Goal: Task Accomplishment & Management: Manage account settings

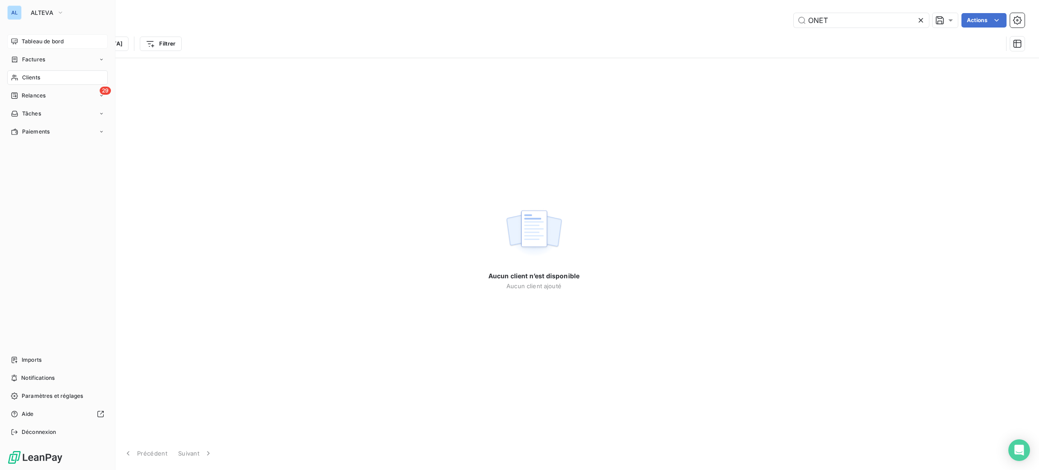
click at [56, 42] on span "Tableau de bord" at bounding box center [43, 41] width 42 height 8
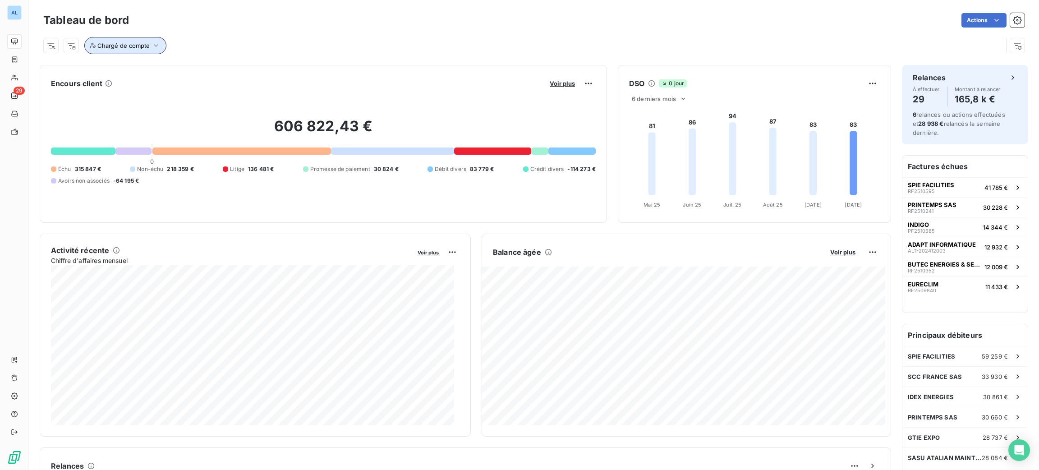
click at [161, 50] on button "Chargé de compte" at bounding box center [125, 45] width 82 height 17
click at [216, 72] on input "text" at bounding box center [218, 69] width 7 height 8
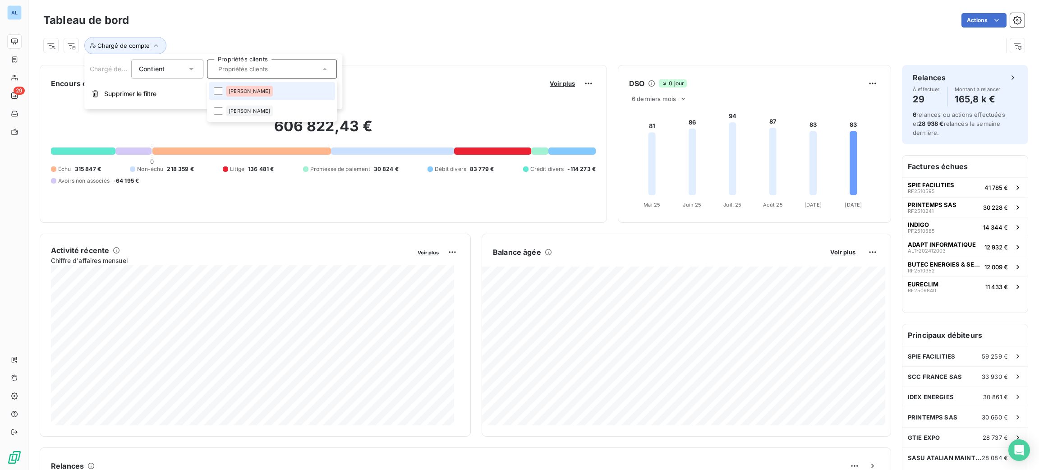
click at [232, 95] on div "[PERSON_NAME]" at bounding box center [249, 91] width 47 height 11
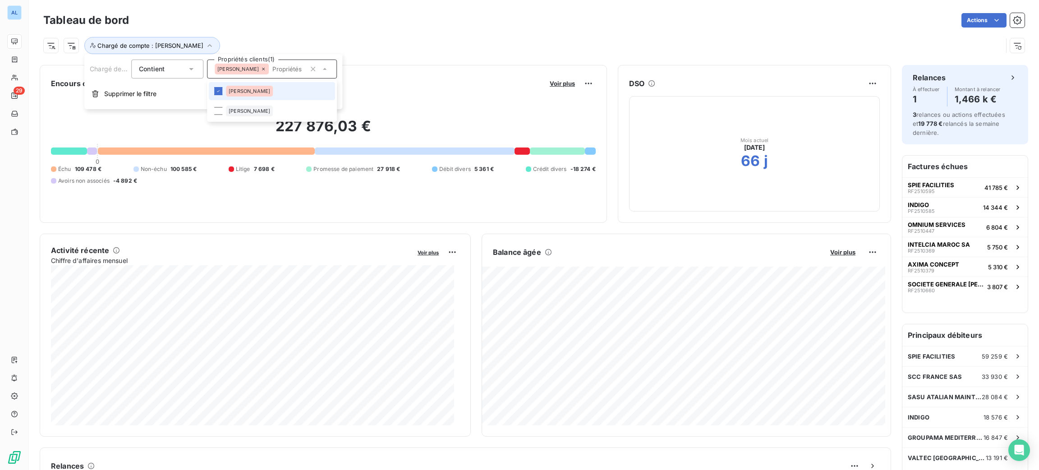
click at [230, 92] on span "[PERSON_NAME]" at bounding box center [249, 90] width 41 height 5
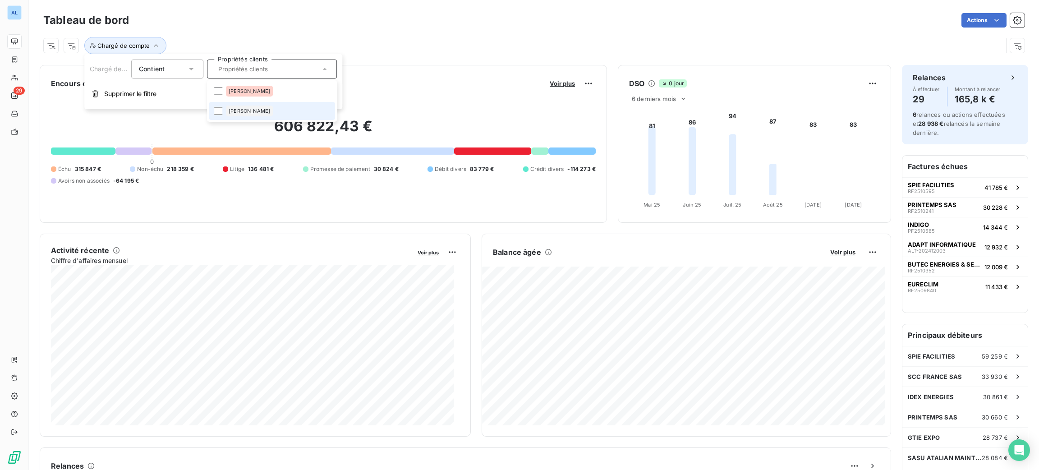
click at [229, 110] on span "[PERSON_NAME]" at bounding box center [249, 110] width 41 height 5
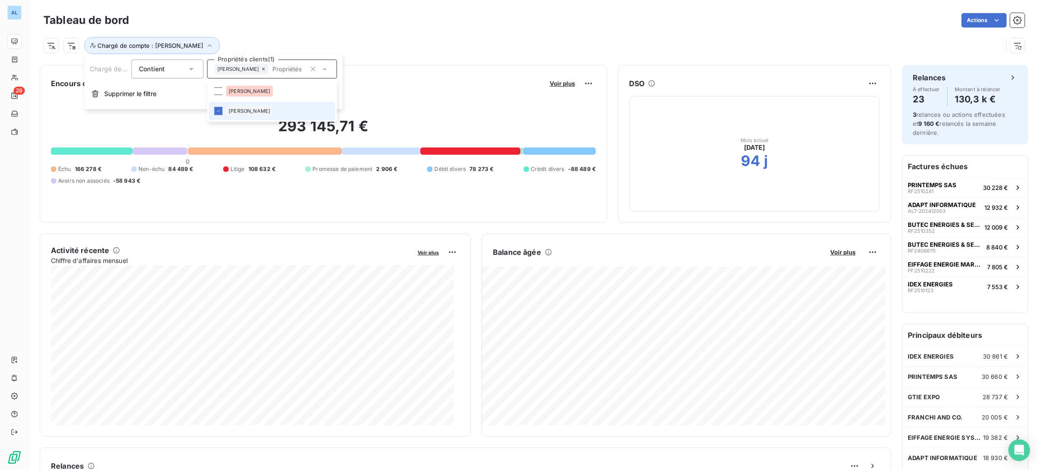
click at [229, 110] on span "[PERSON_NAME]" at bounding box center [249, 110] width 41 height 5
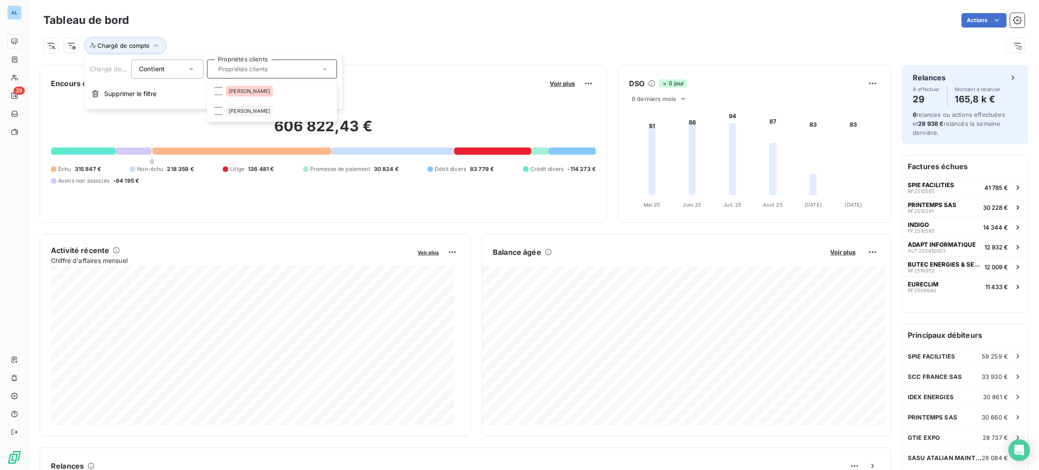
click at [331, 40] on div "Chargé de compte" at bounding box center [522, 45] width 959 height 17
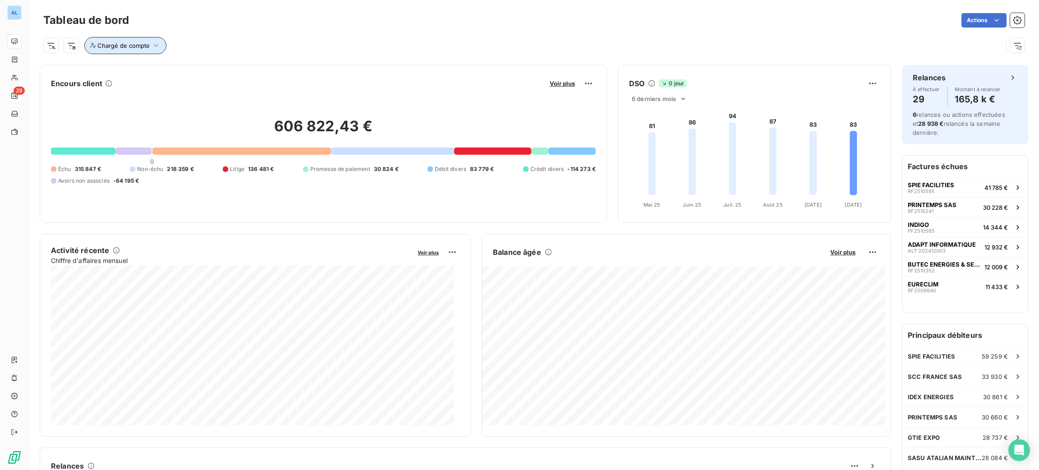
click at [149, 38] on button "Chargé de compte" at bounding box center [125, 45] width 82 height 17
click at [232, 73] on div at bounding box center [272, 69] width 130 height 19
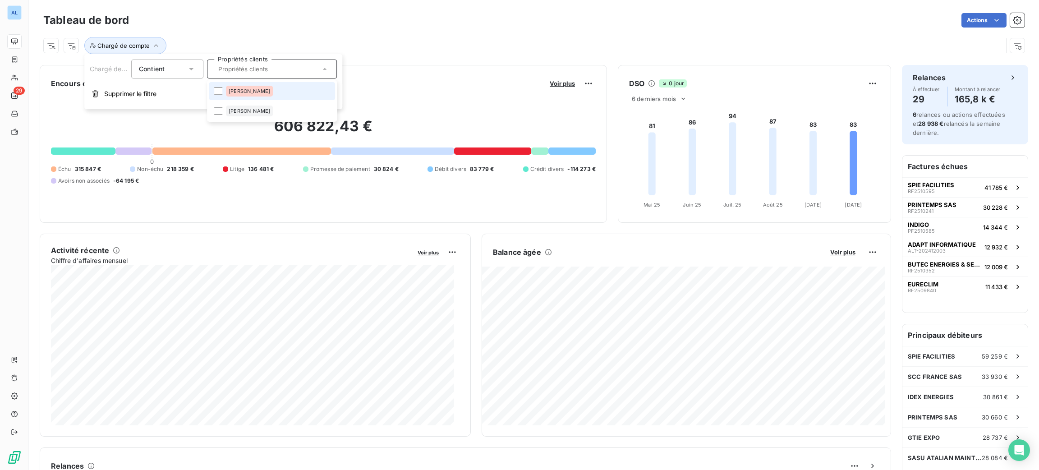
click at [241, 85] on li "[PERSON_NAME]" at bounding box center [272, 91] width 126 height 18
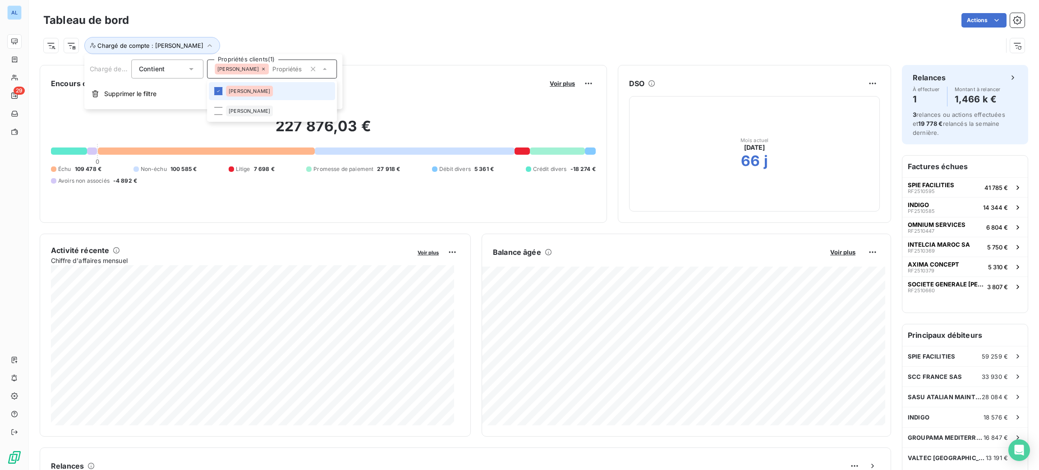
click at [244, 84] on li "[PERSON_NAME]" at bounding box center [272, 91] width 126 height 18
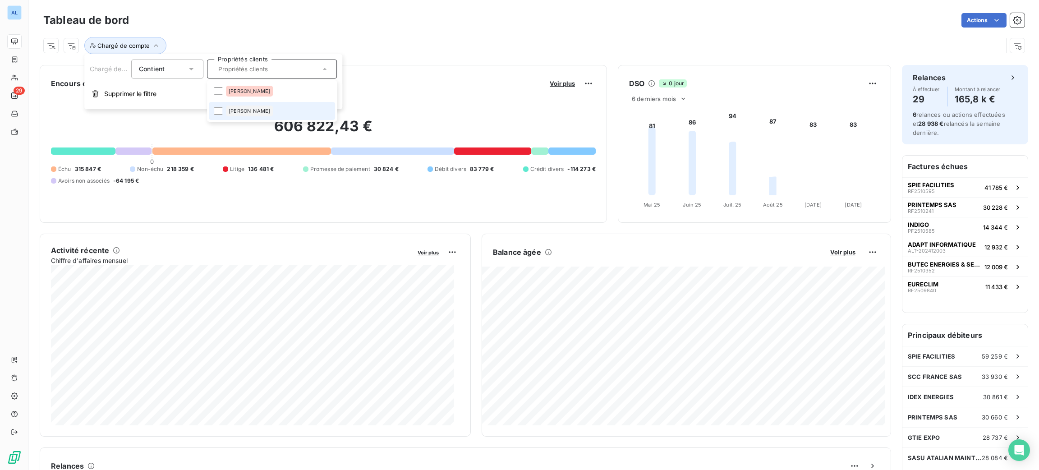
click at [240, 109] on span "[PERSON_NAME]" at bounding box center [249, 110] width 41 height 5
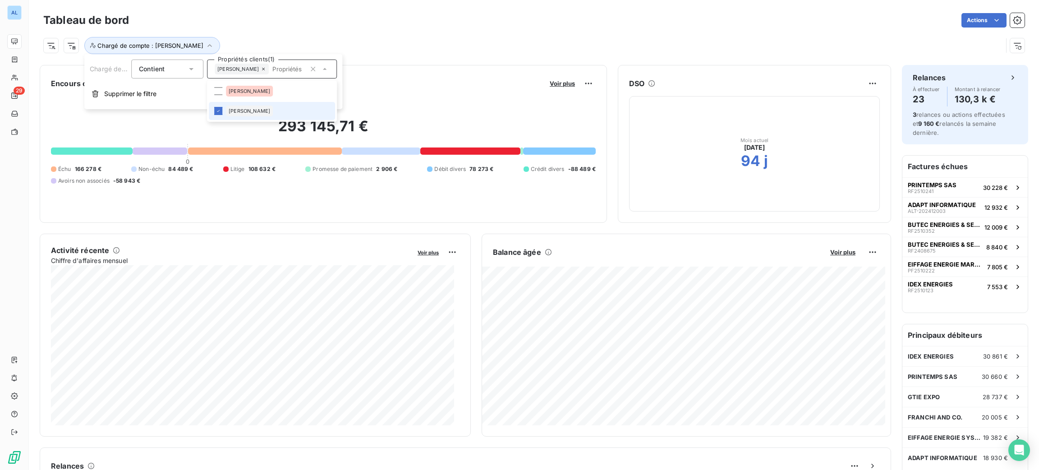
click at [237, 110] on span "[PERSON_NAME]" at bounding box center [249, 110] width 41 height 5
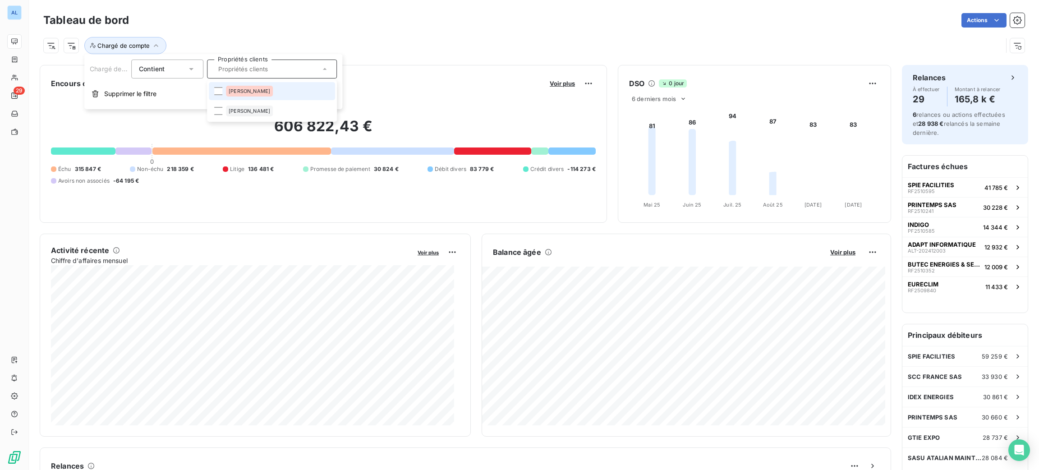
click at [233, 89] on span "[PERSON_NAME]" at bounding box center [249, 90] width 41 height 5
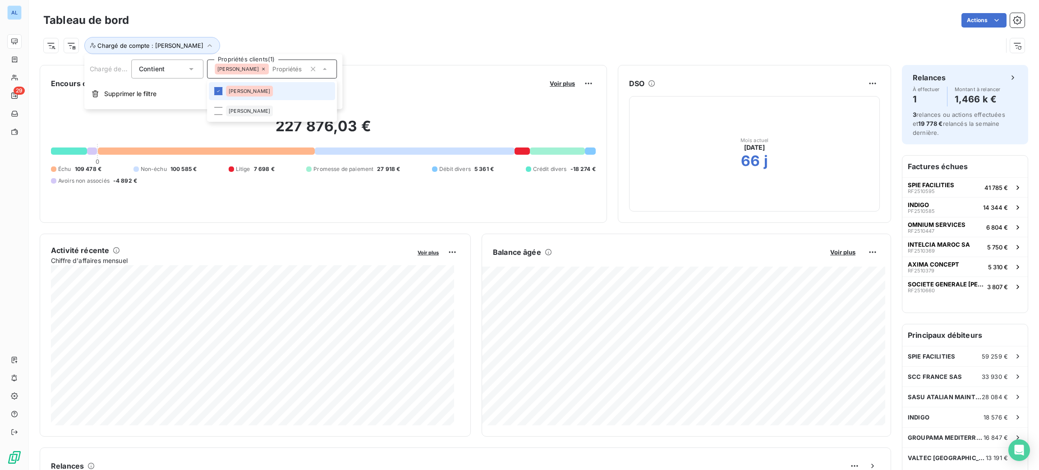
click at [234, 92] on span "[PERSON_NAME]" at bounding box center [249, 90] width 41 height 5
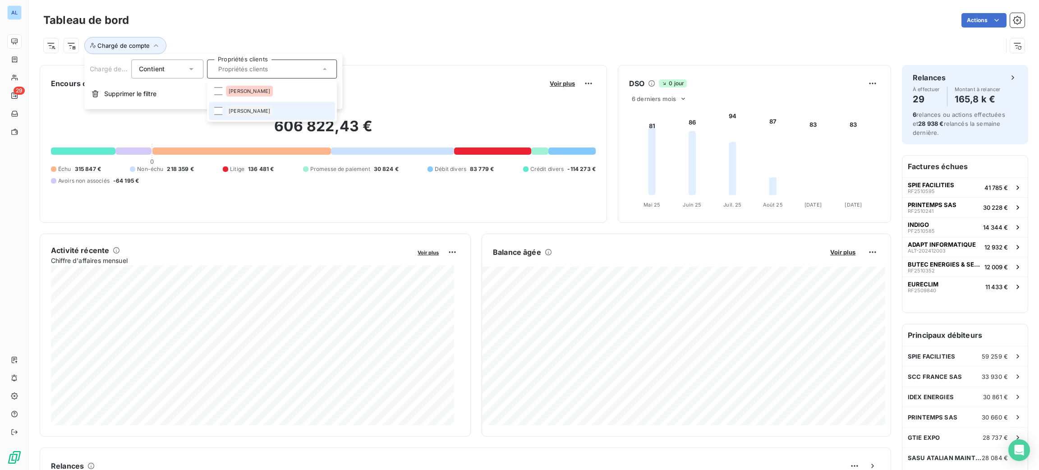
click at [237, 115] on div "[PERSON_NAME]" at bounding box center [249, 111] width 47 height 11
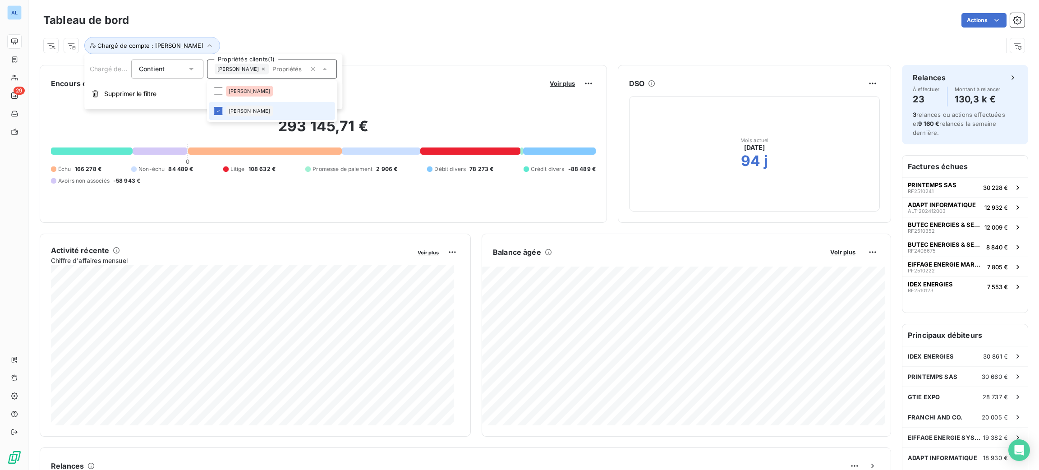
click at [239, 110] on span "[PERSON_NAME]" at bounding box center [249, 110] width 41 height 5
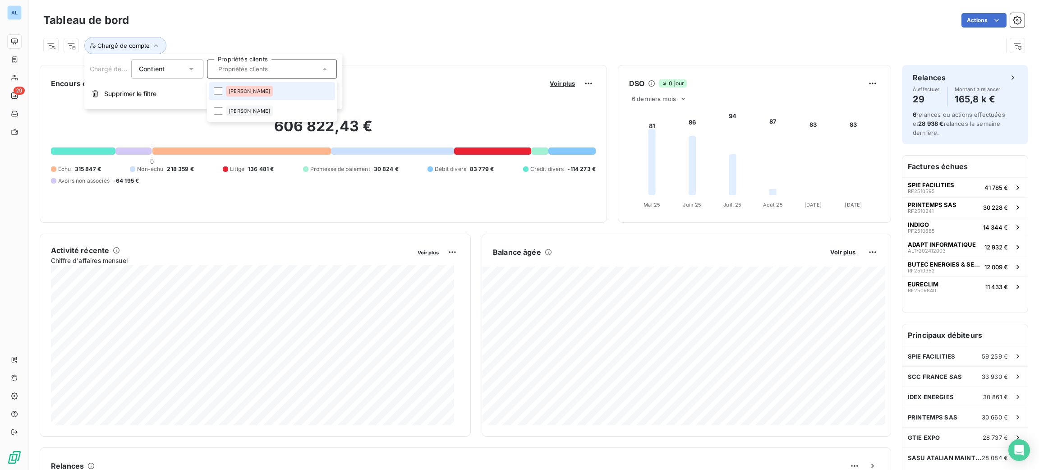
click at [235, 96] on div "[PERSON_NAME]" at bounding box center [249, 91] width 47 height 11
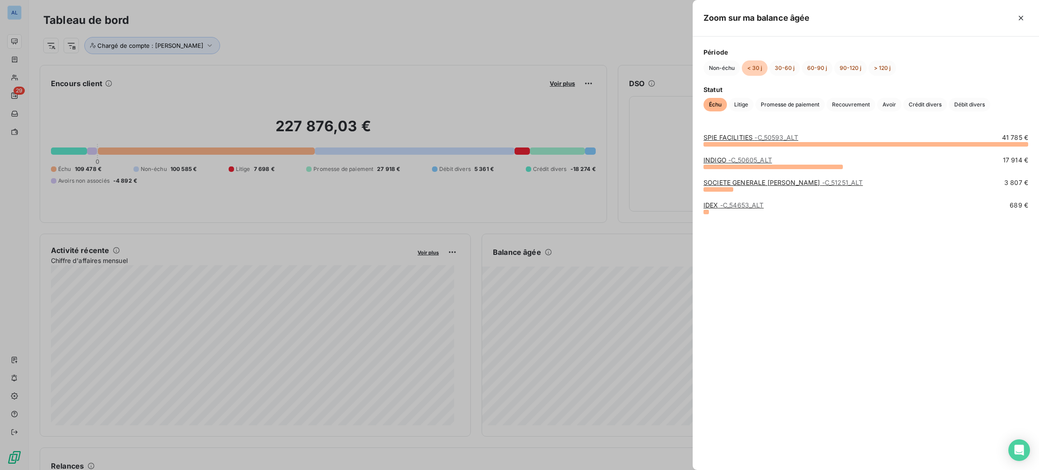
click at [732, 137] on link "SPIE FACILITIES - C_50593_ALT" at bounding box center [750, 137] width 95 height 8
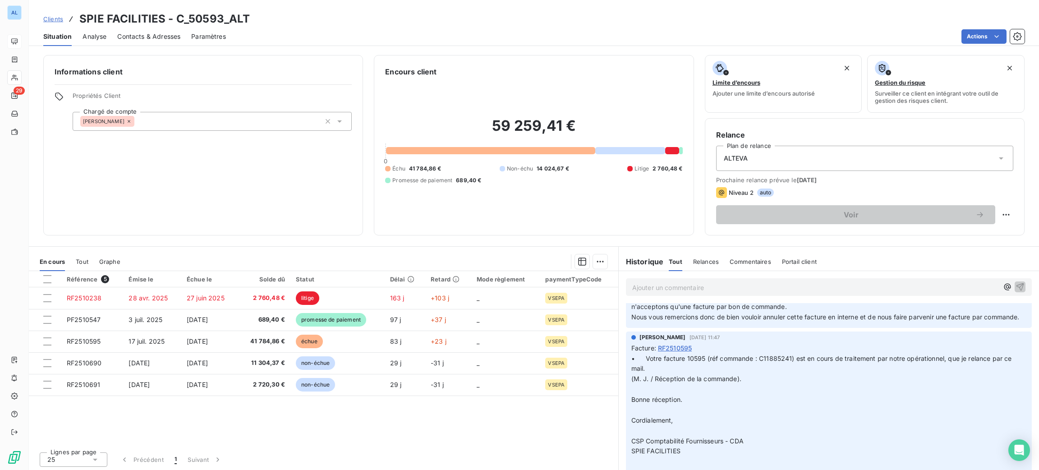
scroll to position [68, 0]
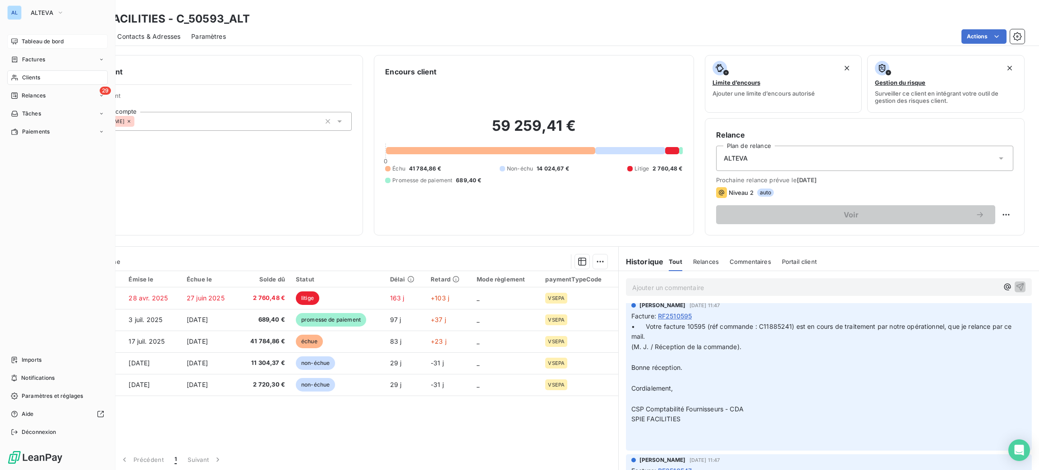
click at [32, 42] on span "Tableau de bord" at bounding box center [43, 41] width 42 height 8
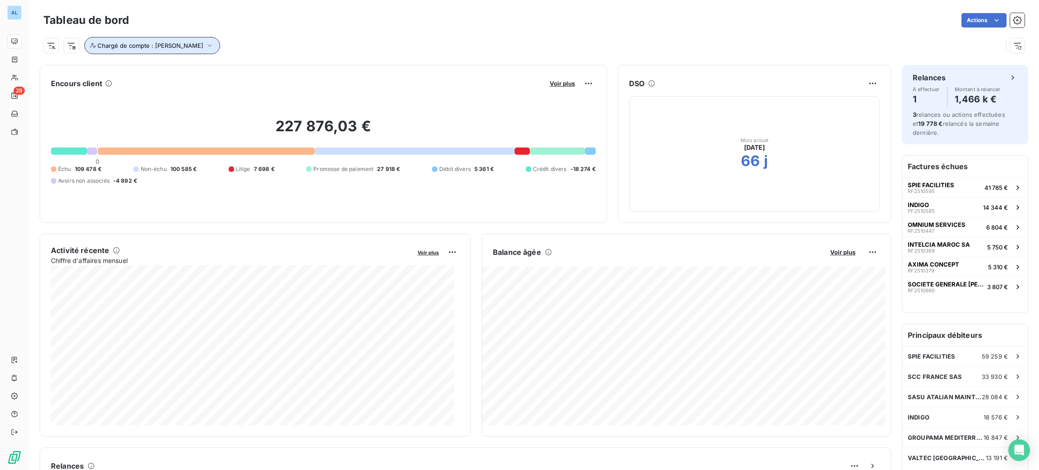
click at [182, 49] on button "Chargé de compte : [PERSON_NAME]" at bounding box center [152, 45] width 136 height 17
click at [261, 68] on icon at bounding box center [263, 68] width 5 height 5
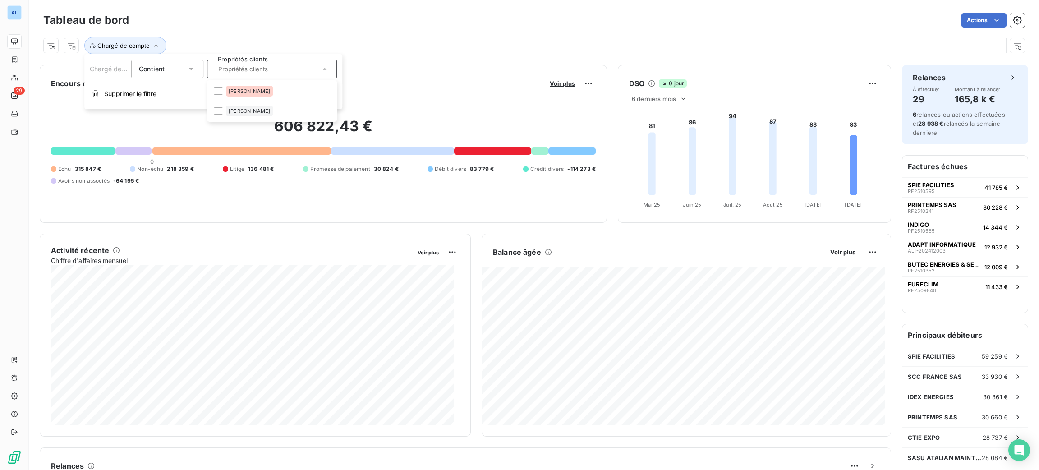
click at [398, 41] on div "Chargé de compte" at bounding box center [522, 45] width 959 height 17
click at [131, 45] on span "Chargé de compte" at bounding box center [123, 45] width 52 height 7
click at [221, 69] on input "text" at bounding box center [218, 69] width 7 height 8
click at [245, 92] on li "[PERSON_NAME]" at bounding box center [272, 91] width 126 height 18
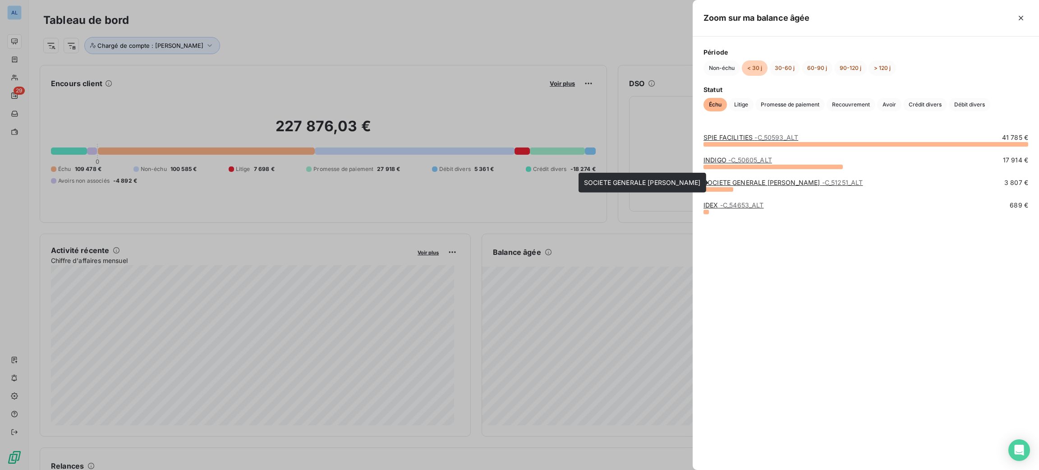
click at [740, 180] on link "SOCIETE GENERALE LUXEMBOURG - C_51251_ALT" at bounding box center [782, 183] width 159 height 8
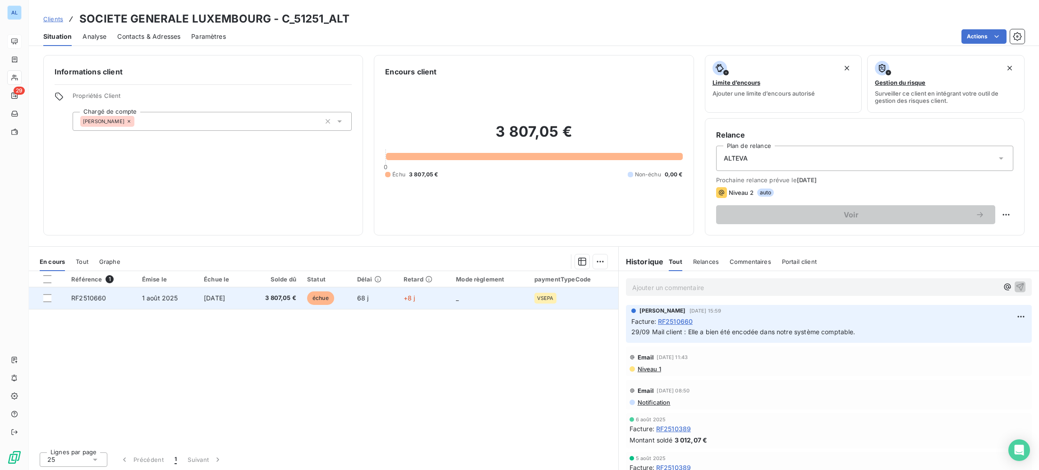
click at [285, 302] on span "3 807,05 €" at bounding box center [274, 298] width 45 height 9
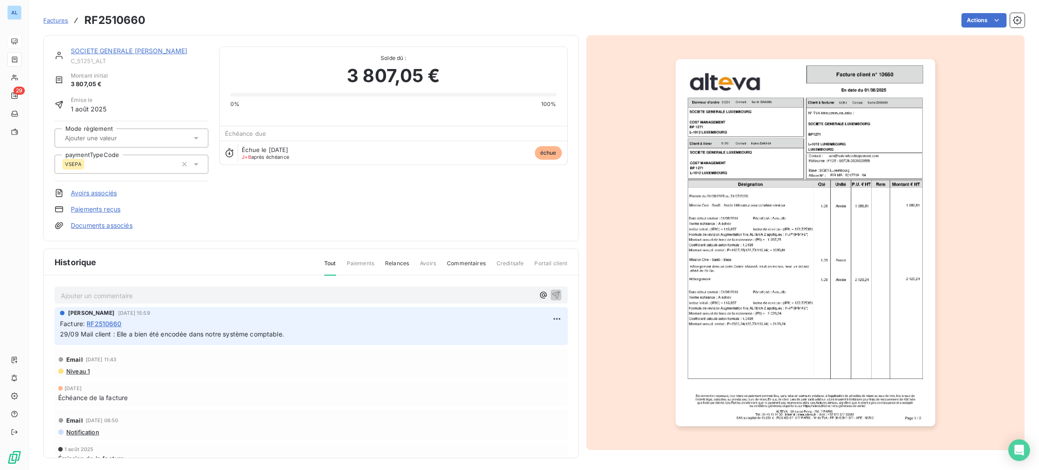
click at [298, 292] on p "Ajouter un commentaire ﻿" at bounding box center [297, 295] width 473 height 11
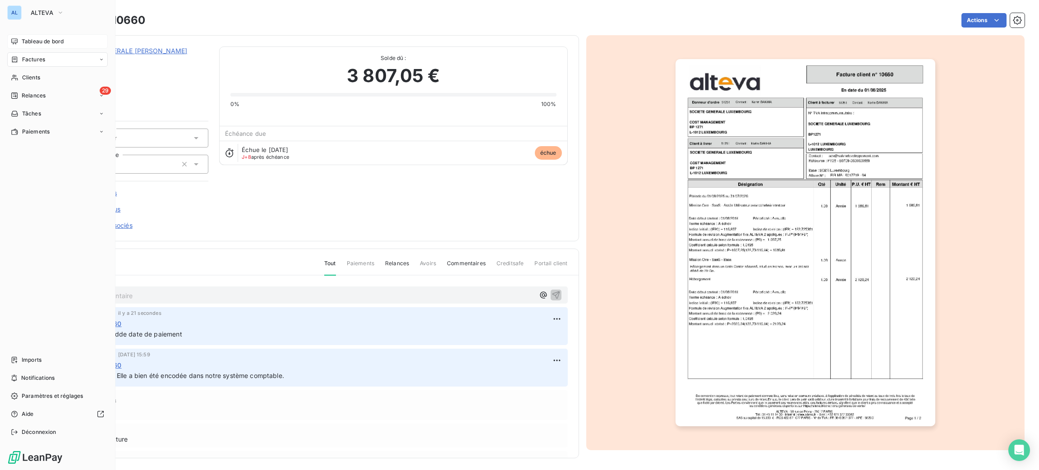
click at [48, 37] on span "Tableau de bord" at bounding box center [43, 41] width 42 height 8
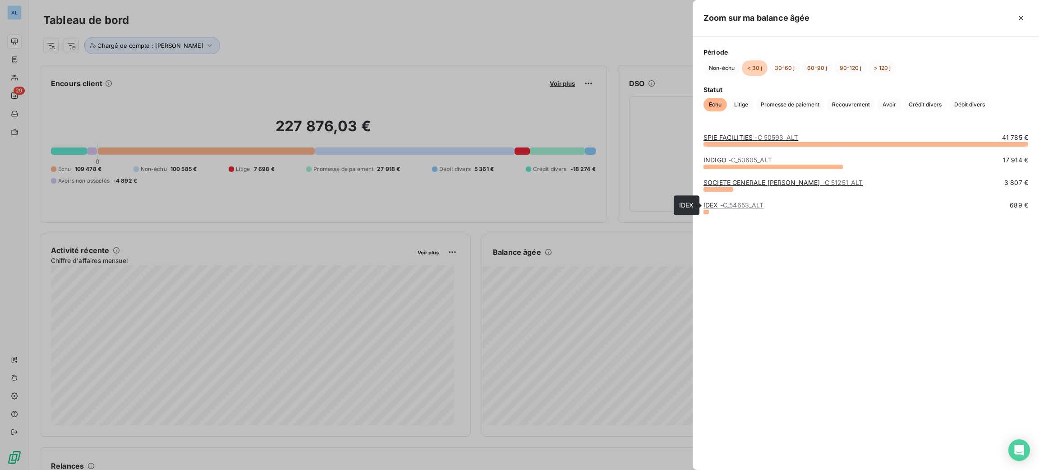
click at [740, 202] on span "- C_54653_ALT" at bounding box center [742, 205] width 44 height 8
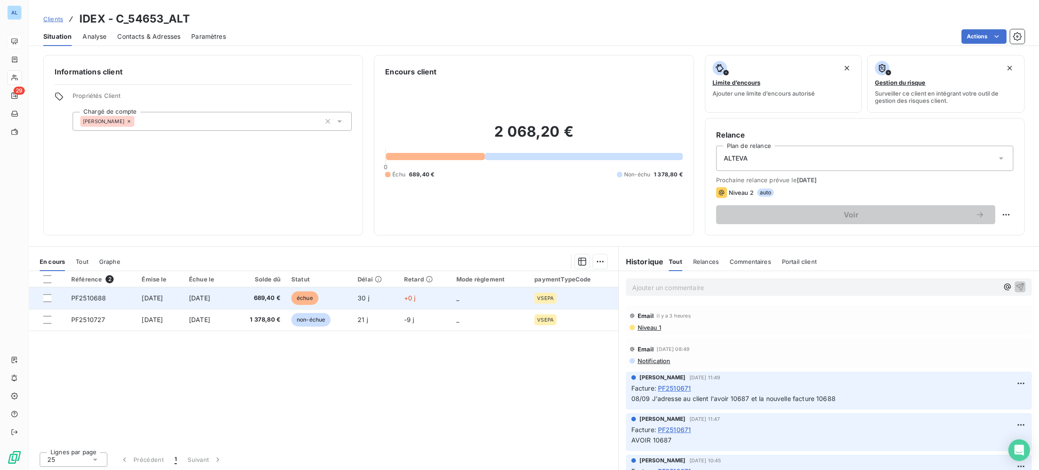
click at [231, 292] on td "[DATE]" at bounding box center [208, 298] width 48 height 22
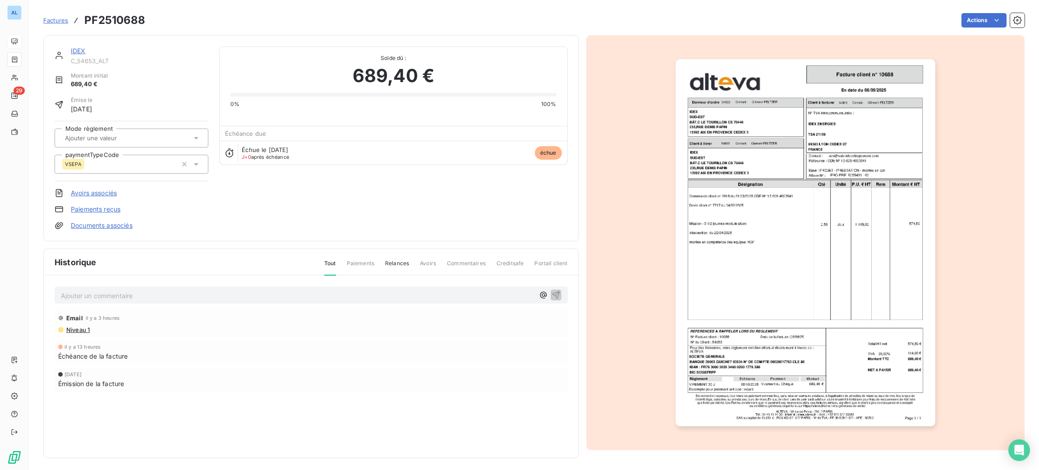
drag, startPoint x: 227, startPoint y: 248, endPoint x: 227, endPoint y: 244, distance: 5.0
click at [227, 247] on div "IDEX C_54653_ALT Montant initial 689,40 € Émise le [DATE] Mode règlement paymen…" at bounding box center [311, 246] width 536 height 423
click at [226, 286] on div "Ajouter un commentaire ﻿" at bounding box center [311, 295] width 513 height 18
click at [226, 292] on p "Ajouter un commentaire ﻿" at bounding box center [297, 295] width 473 height 11
click at [556, 289] on div "08/10 Vérification via le site IDEX => etat de la facture => La facture 10688 d…" at bounding box center [311, 294] width 501 height 11
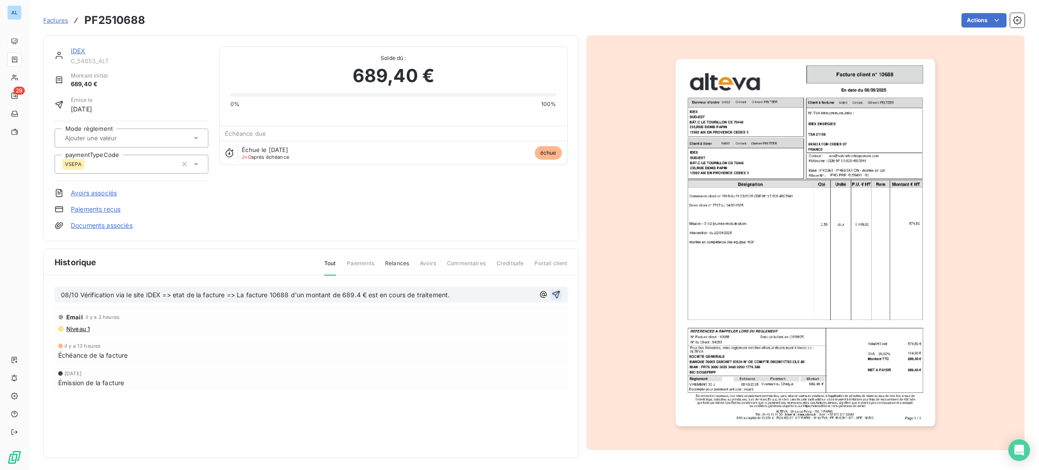
click at [552, 292] on icon "button" at bounding box center [556, 294] width 9 height 9
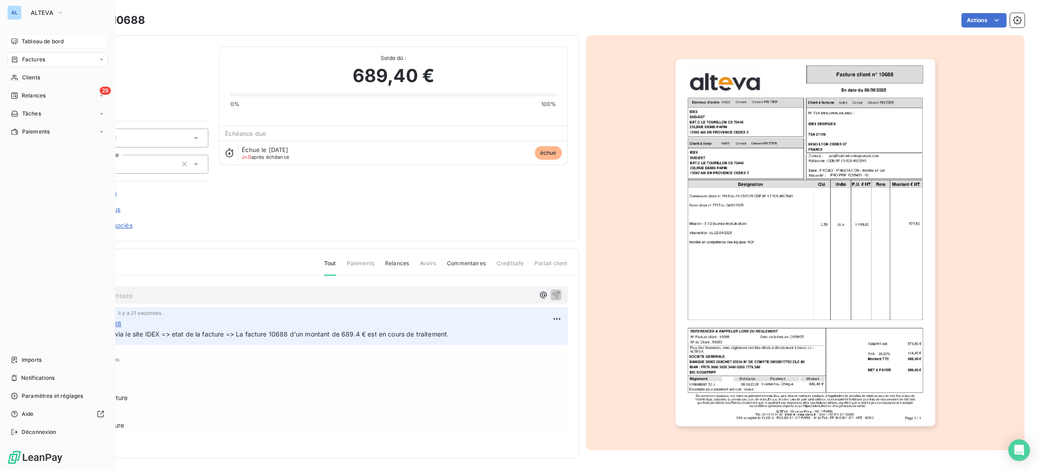
click at [45, 43] on span "Tableau de bord" at bounding box center [43, 41] width 42 height 8
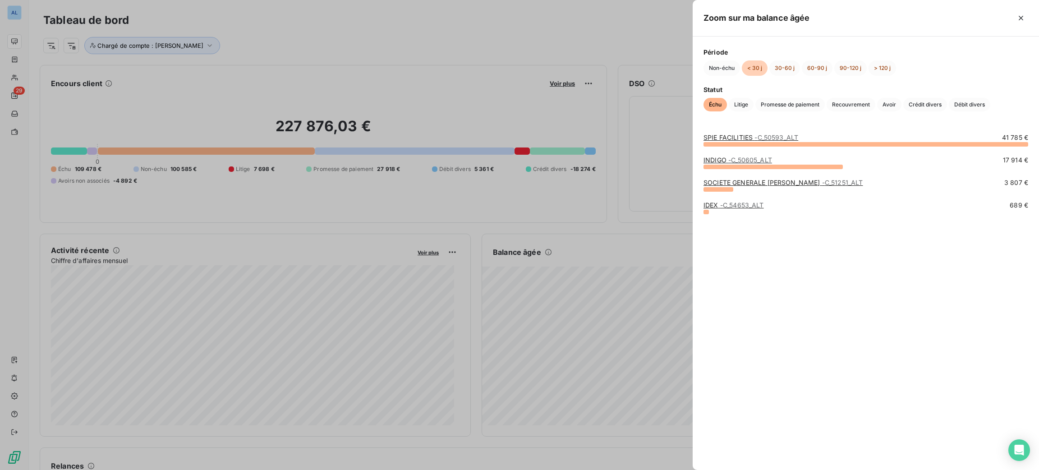
click at [608, 338] on div at bounding box center [519, 235] width 1039 height 470
click at [816, 64] on button "60-90 j" at bounding box center [817, 67] width 31 height 15
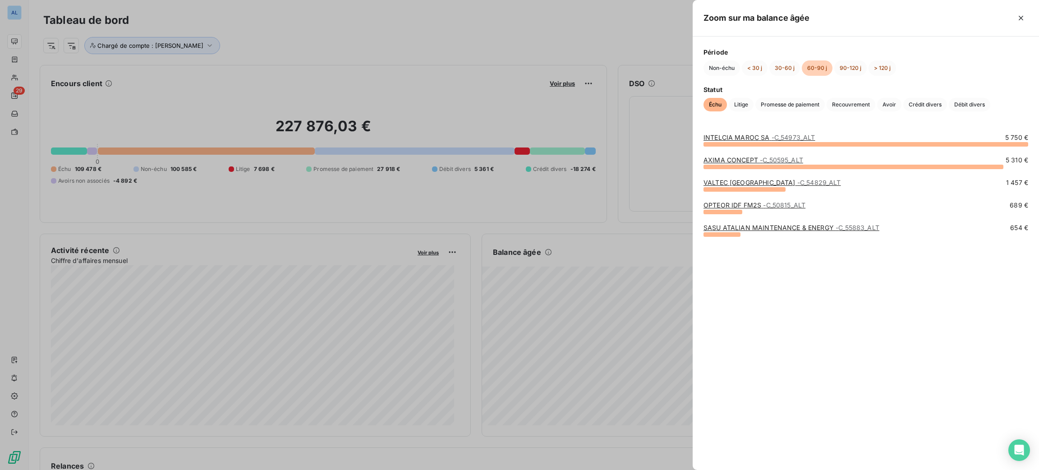
click at [738, 205] on link "OPTEOR IDF FM2S - C_50815_ALT" at bounding box center [754, 205] width 102 height 8
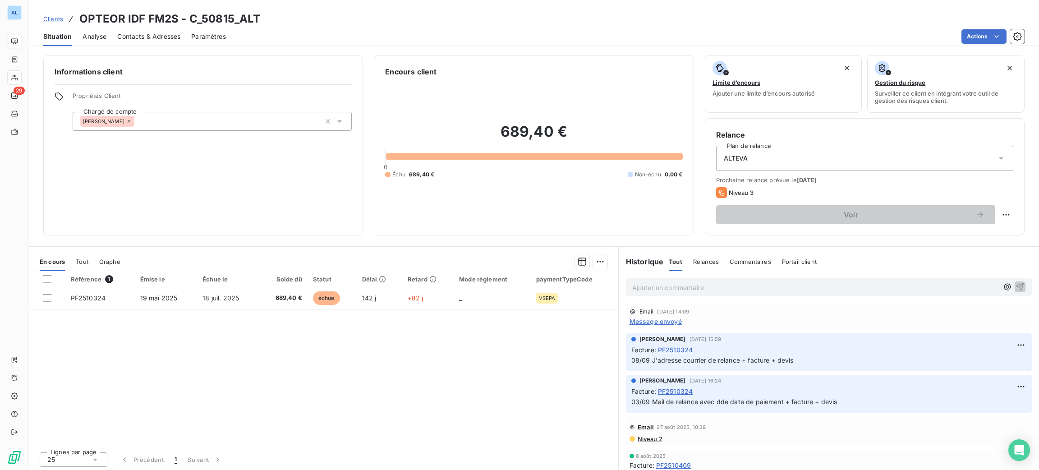
click at [162, 32] on span "Contacts & Adresses" at bounding box center [148, 36] width 63 height 9
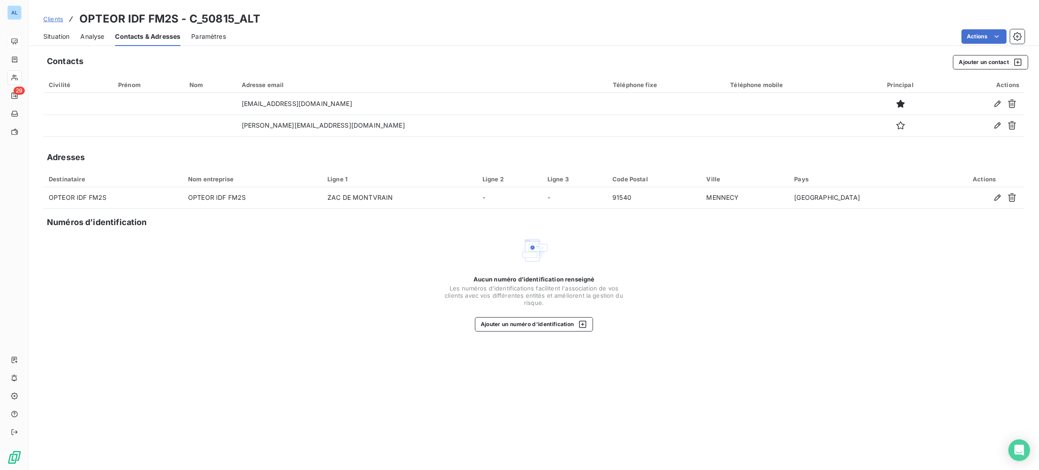
drag, startPoint x: 53, startPoint y: 37, endPoint x: 145, endPoint y: 34, distance: 92.5
click at [53, 36] on span "Situation" at bounding box center [56, 36] width 26 height 9
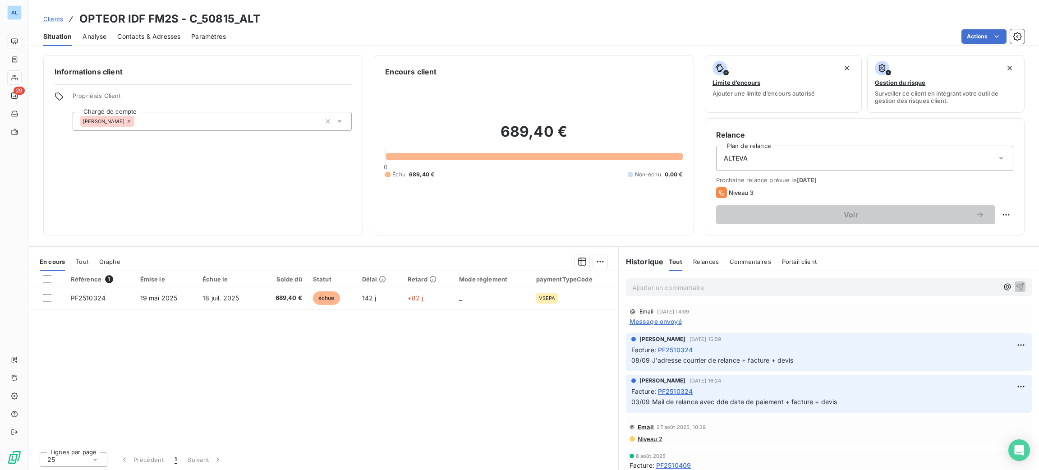
click at [150, 37] on span "Contacts & Adresses" at bounding box center [148, 36] width 63 height 9
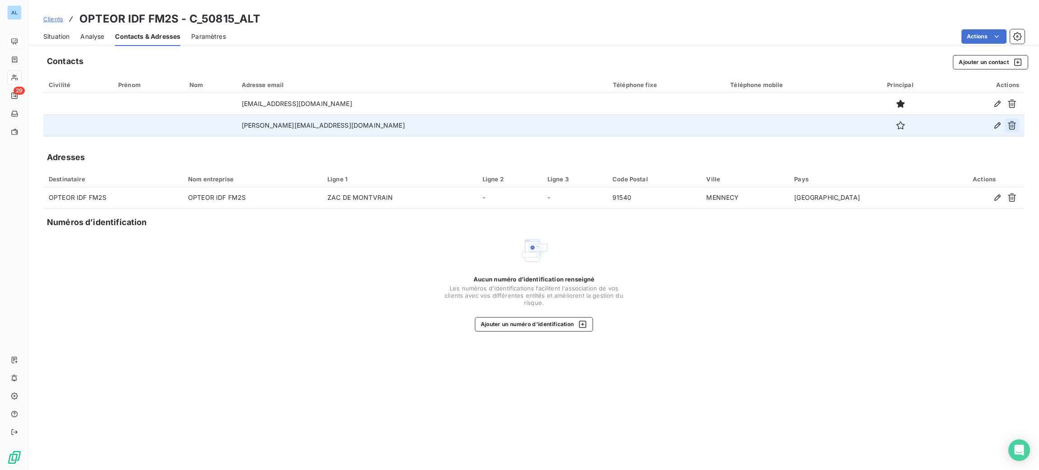
click at [1017, 124] on button "button" at bounding box center [1012, 125] width 14 height 14
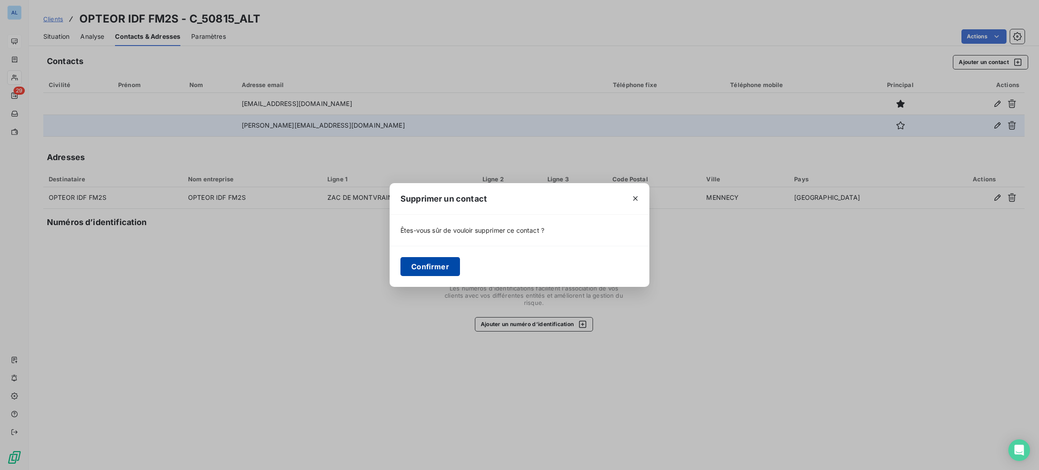
click at [424, 262] on button "Confirmer" at bounding box center [430, 266] width 60 height 19
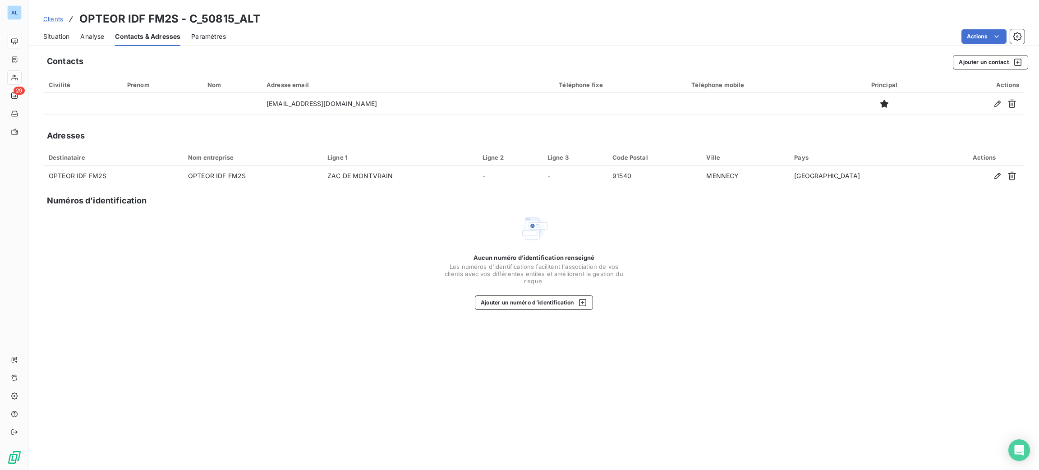
click at [53, 34] on span "Situation" at bounding box center [56, 36] width 26 height 9
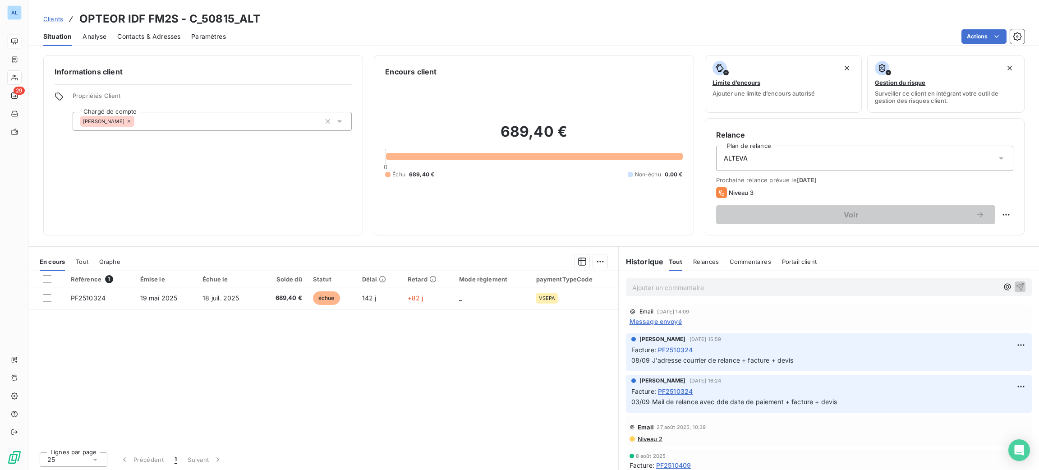
click at [148, 37] on span "Contacts & Adresses" at bounding box center [148, 36] width 63 height 9
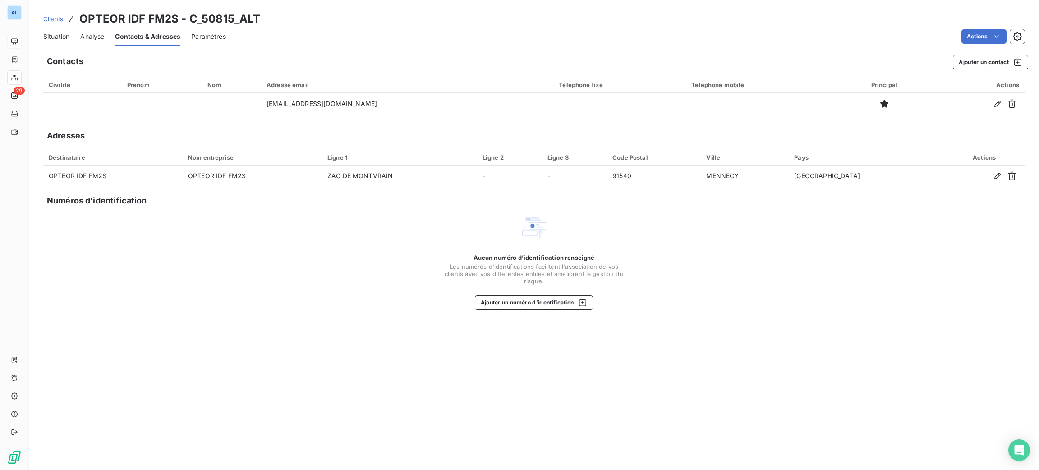
click at [55, 36] on span "Situation" at bounding box center [56, 36] width 26 height 9
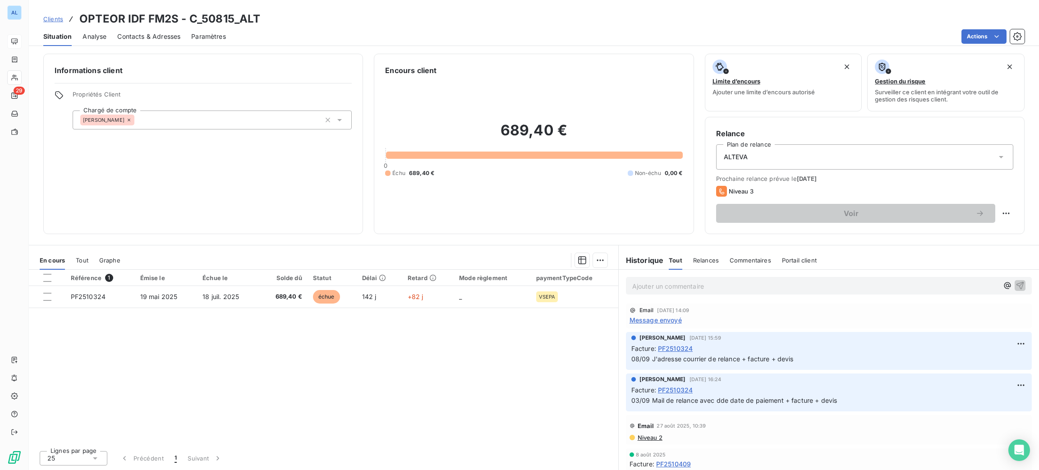
click at [415, 308] on table "Référence 1 Émise le Échue le Solde dû Statut Délai Retard Mode règlement payme…" at bounding box center [323, 289] width 589 height 38
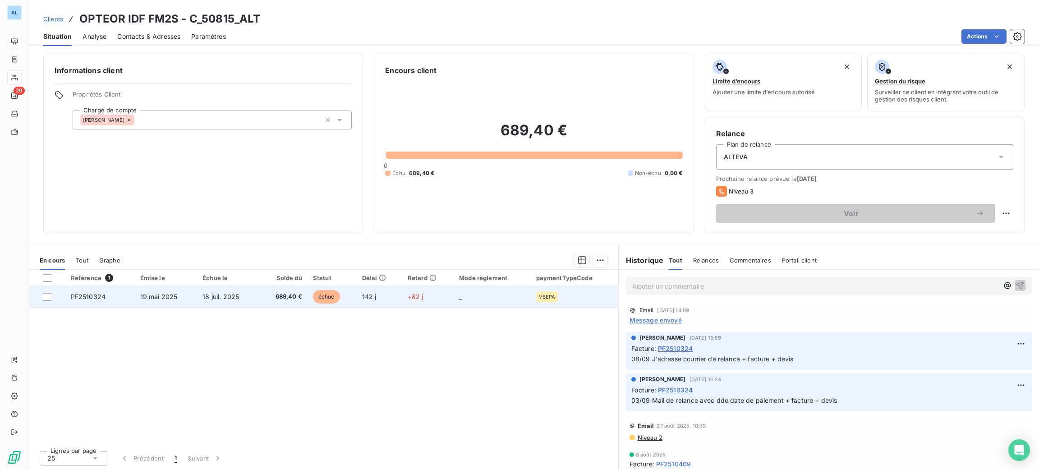
click at [476, 307] on td "_" at bounding box center [492, 297] width 77 height 22
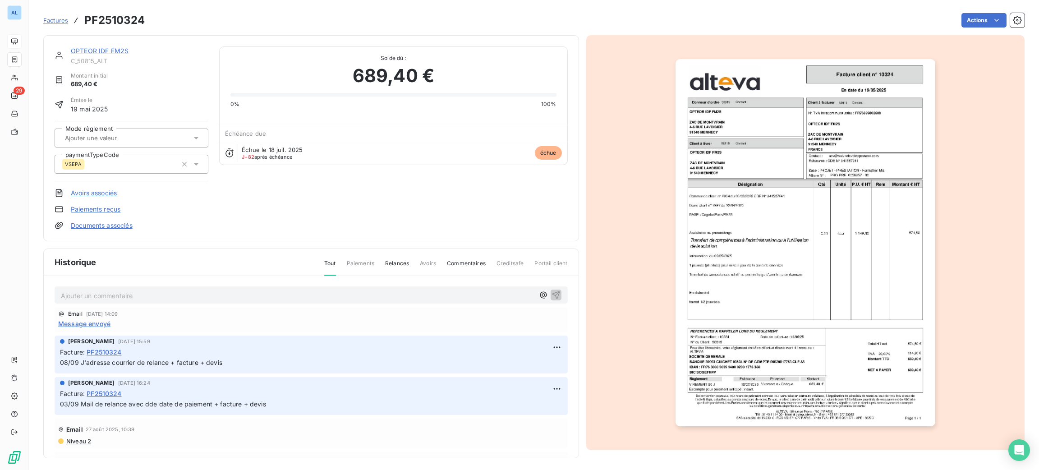
click at [796, 213] on img "button" at bounding box center [806, 242] width 260 height 367
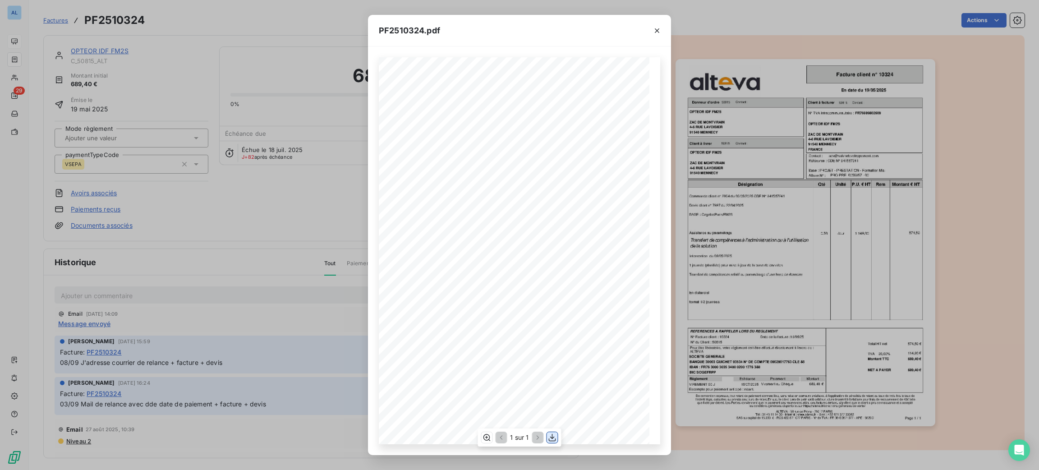
click at [552, 439] on icon "button" at bounding box center [552, 437] width 9 height 9
click at [658, 24] on button "button" at bounding box center [657, 30] width 14 height 14
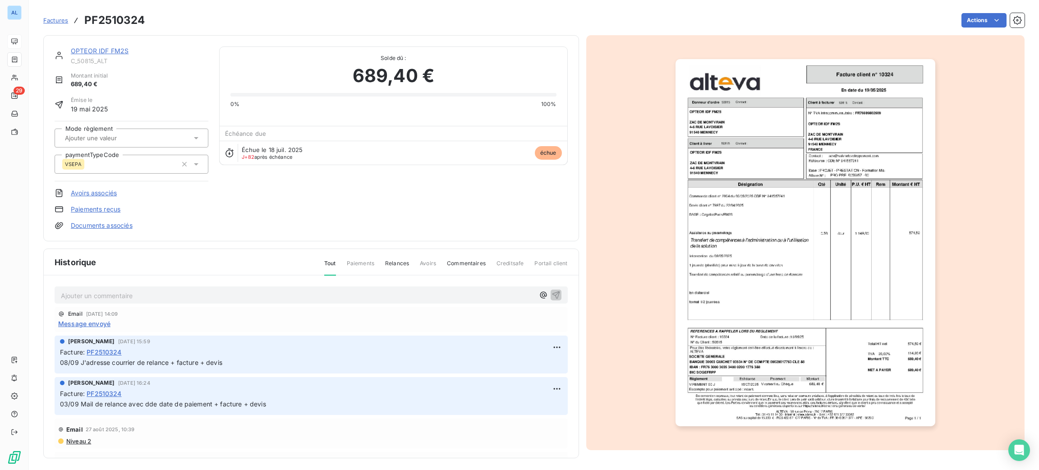
click at [280, 283] on div "Ajouter un commentaire ﻿ Email [DATE] 14:09 Message envoyé [PERSON_NAME] [DATE]…" at bounding box center [311, 380] width 535 height 209
click at [300, 308] on div "Email [DATE] 14:09 Message envoyé" at bounding box center [311, 319] width 513 height 25
click at [301, 294] on p "Ajouter un commentaire ﻿" at bounding box center [297, 295] width 473 height 11
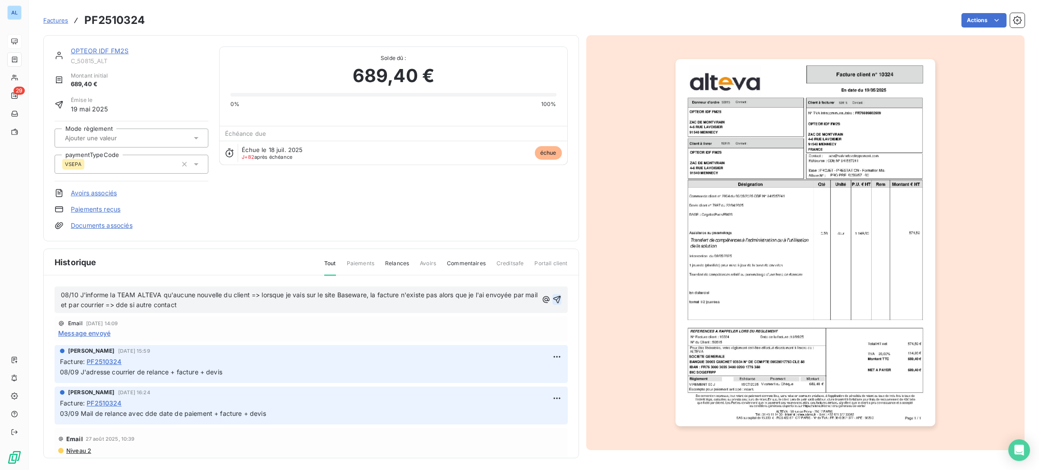
click at [552, 295] on icon "button" at bounding box center [556, 299] width 9 height 9
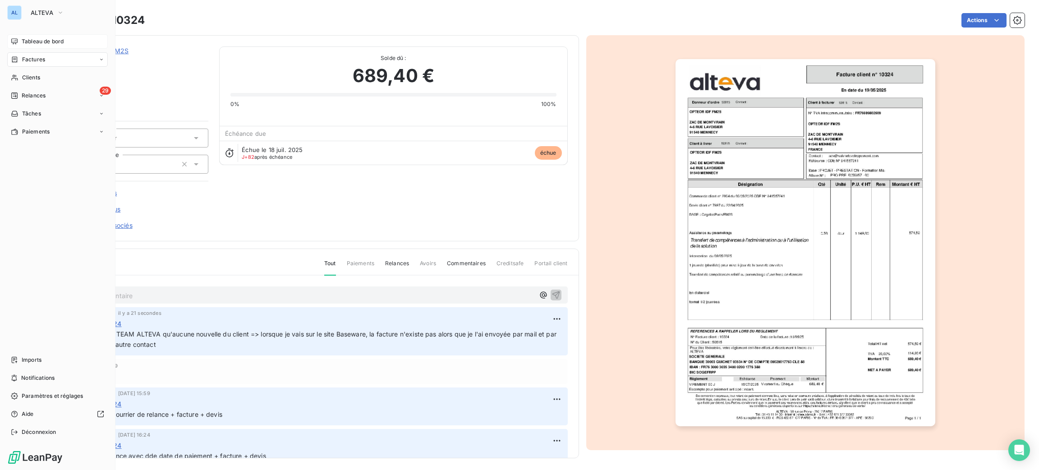
click at [44, 39] on span "Tableau de bord" at bounding box center [43, 41] width 42 height 8
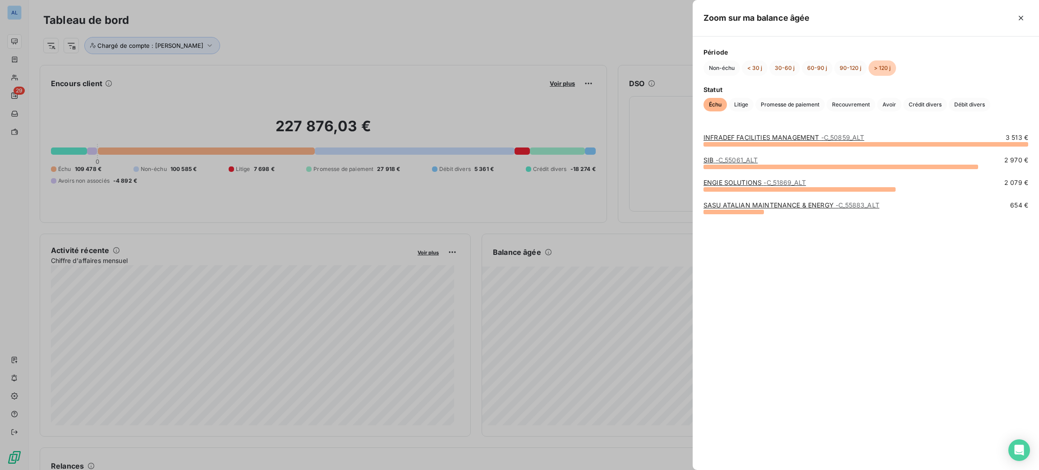
click at [615, 299] on div at bounding box center [519, 235] width 1039 height 470
click at [731, 206] on link "SASU ATALIAN MAINTENANCE & ENERGY - C_55883_ALT" at bounding box center [791, 205] width 176 height 8
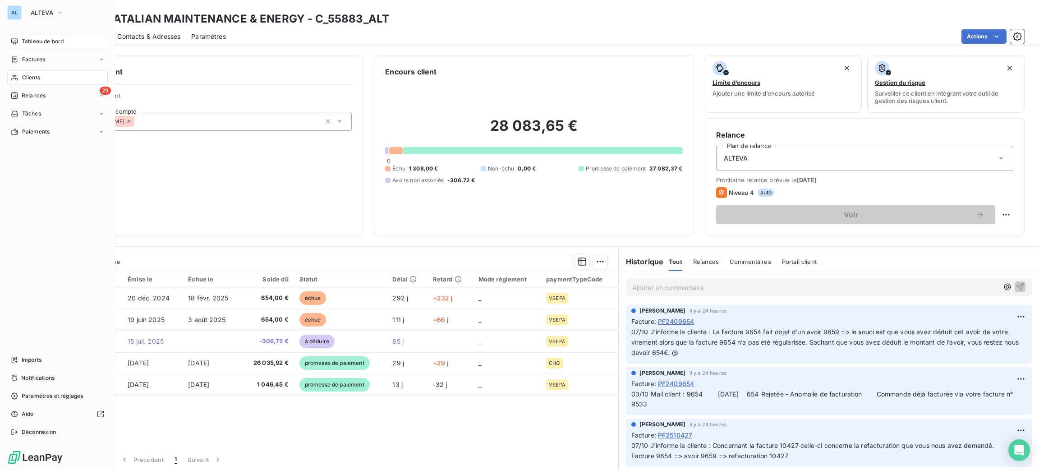
click at [26, 69] on nav "Tableau de bord Factures Clients 29 Relances Tâches Paiements" at bounding box center [57, 86] width 101 height 105
click at [29, 71] on div "Clients" at bounding box center [57, 77] width 101 height 14
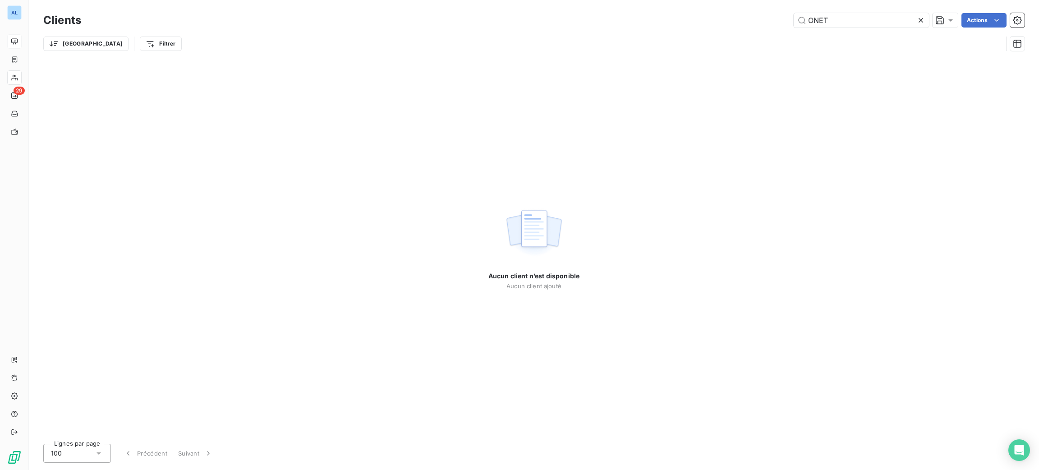
drag, startPoint x: 837, startPoint y: 23, endPoint x: 765, endPoint y: 23, distance: 72.2
click at [781, 23] on div "ONET Actions" at bounding box center [558, 20] width 933 height 14
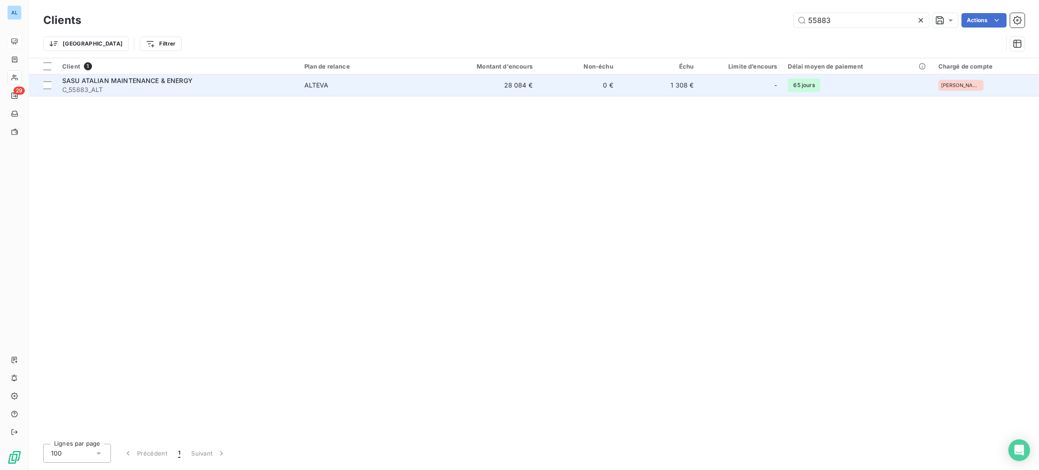
type input "55883"
click at [353, 93] on td "ALTEVA" at bounding box center [364, 85] width 131 height 22
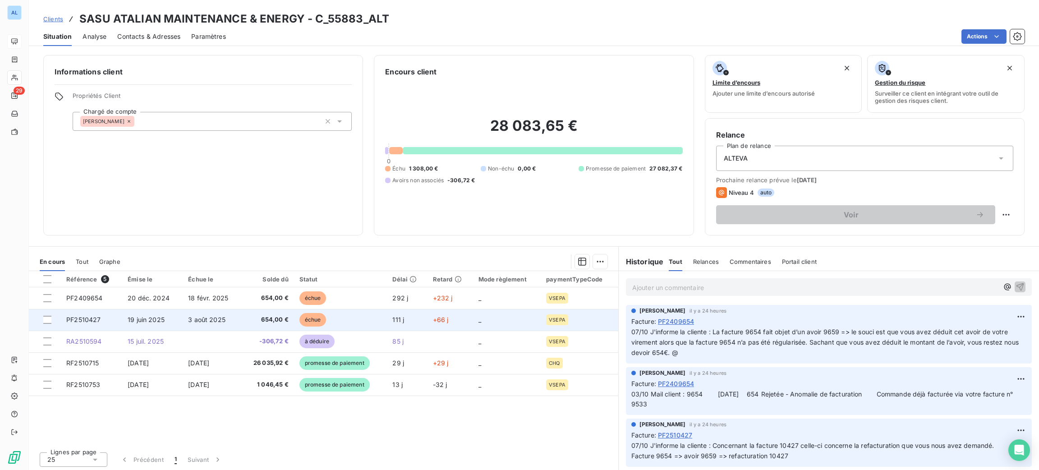
click at [338, 321] on td "échue" at bounding box center [340, 320] width 93 height 22
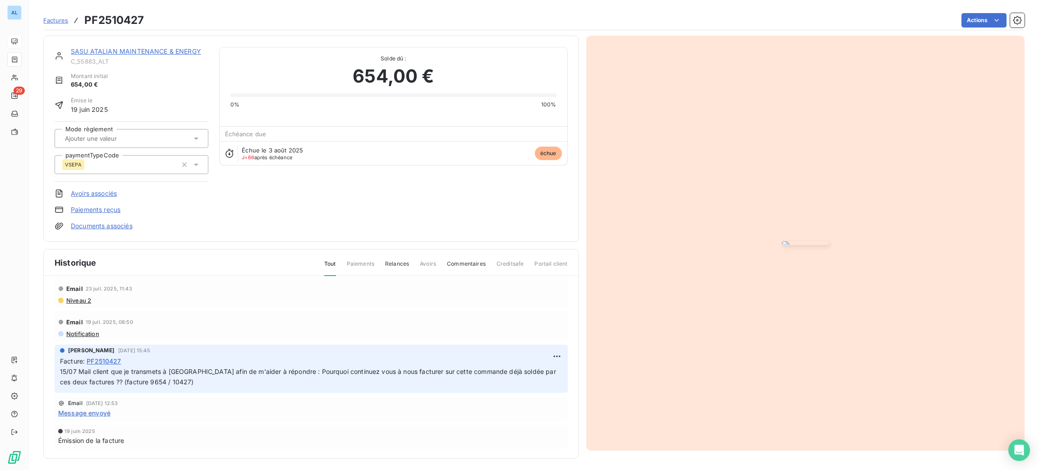
scroll to position [3, 0]
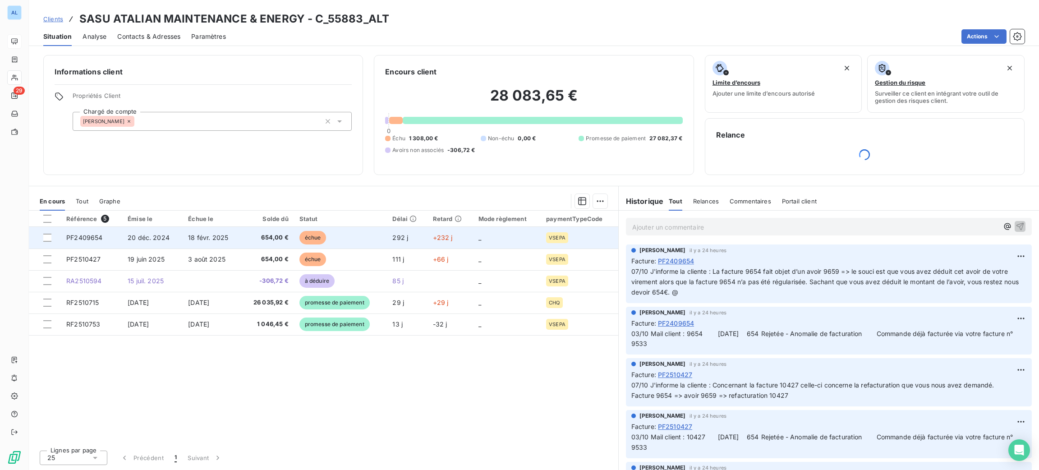
click at [207, 239] on span "18 févr. 2025" at bounding box center [208, 238] width 40 height 8
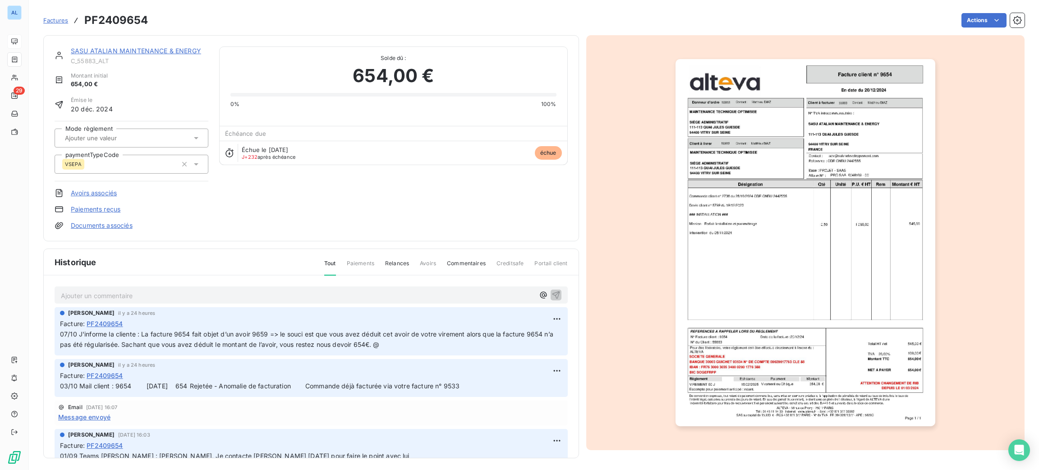
click at [334, 297] on p "Ajouter un commentaire ﻿" at bounding box center [297, 295] width 473 height 11
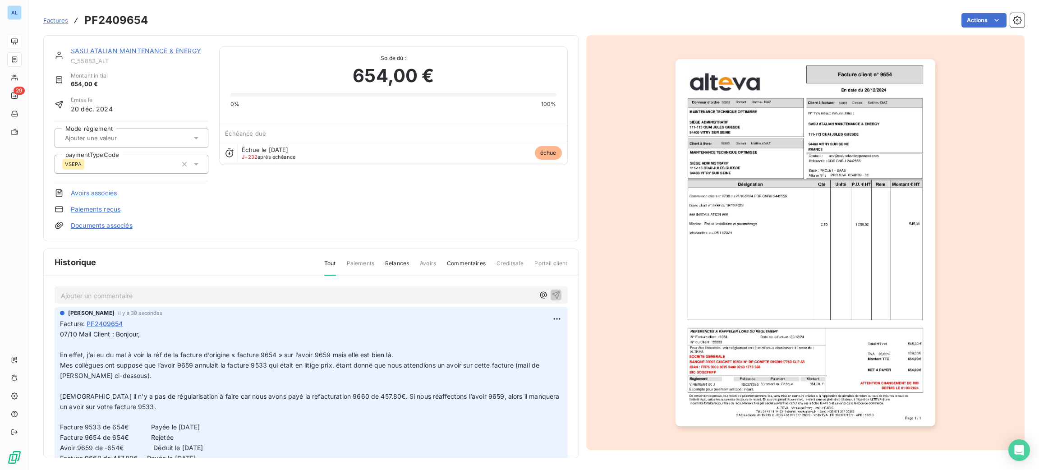
click at [252, 291] on p "Ajouter un commentaire ﻿" at bounding box center [297, 295] width 473 height 11
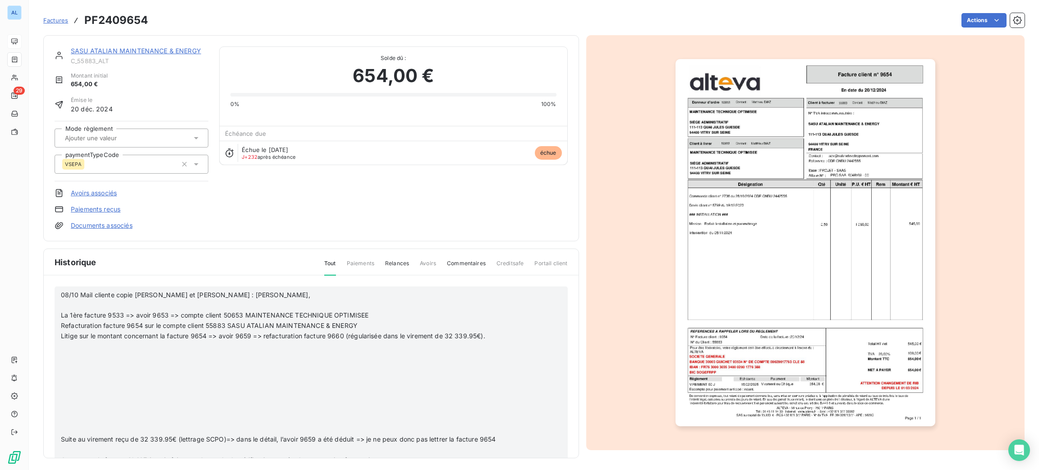
click at [109, 424] on p "﻿" at bounding box center [297, 429] width 473 height 10
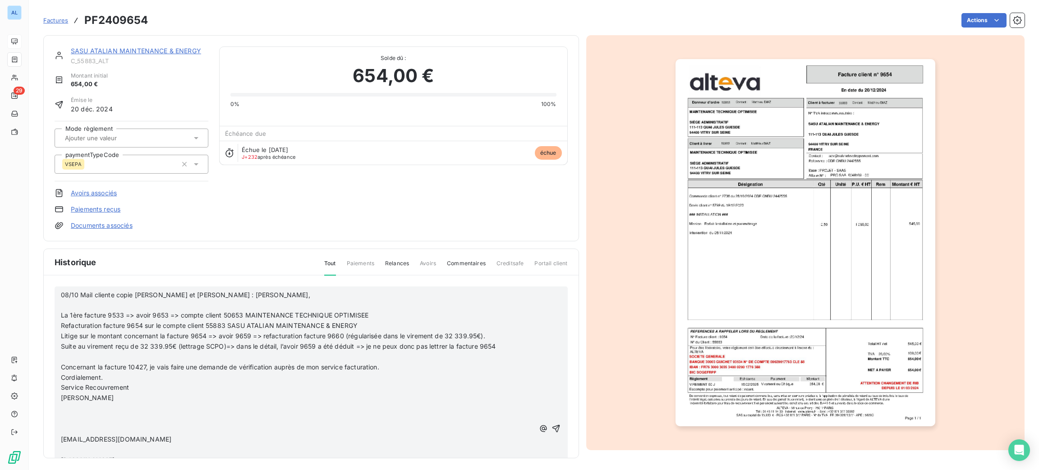
click at [386, 372] on p "Cordialement." at bounding box center [297, 377] width 473 height 10
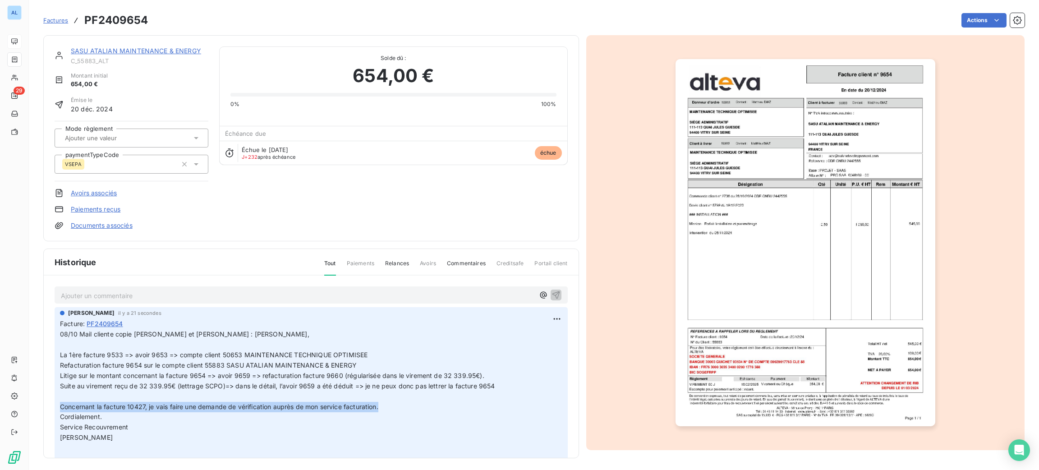
drag, startPoint x: 402, startPoint y: 408, endPoint x: 55, endPoint y: 403, distance: 346.4
click at [55, 403] on div "[PERSON_NAME] il y a 21 secondes Facture : PF2409654 08/10 Mail cliente copie […" at bounding box center [311, 460] width 513 height 306
copy span "Concernant la facture 10427, je vais faire une demande de vérification auprès d…"
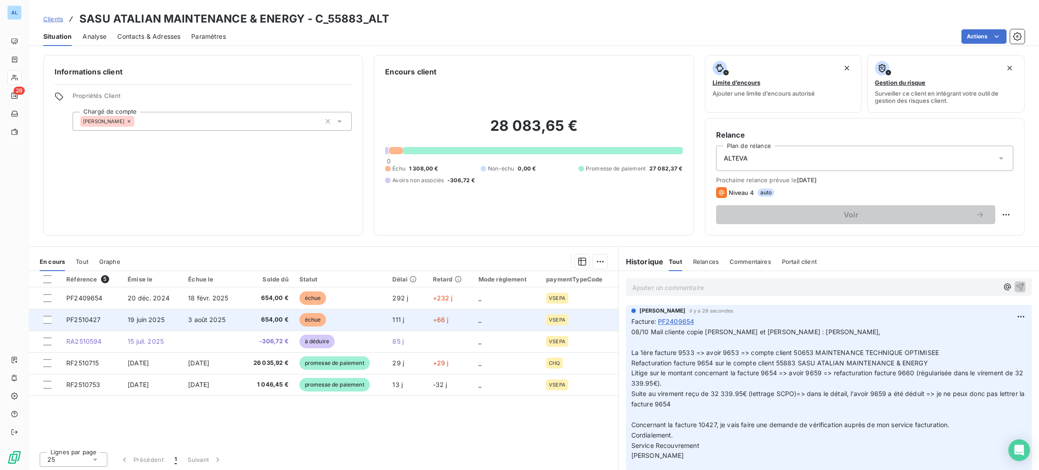
click at [147, 320] on span "19 juin 2025" at bounding box center [146, 320] width 37 height 8
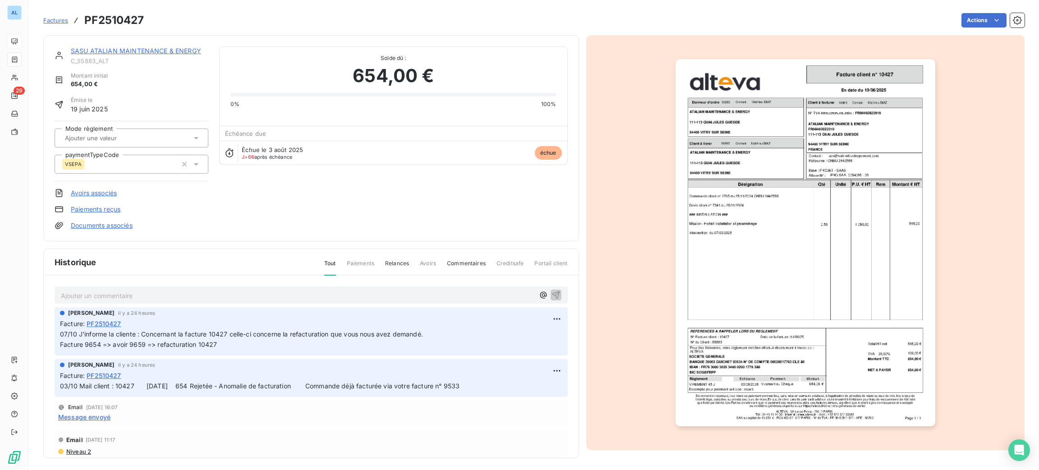
click at [144, 290] on p "Ajouter un commentaire ﻿" at bounding box center [297, 295] width 473 height 11
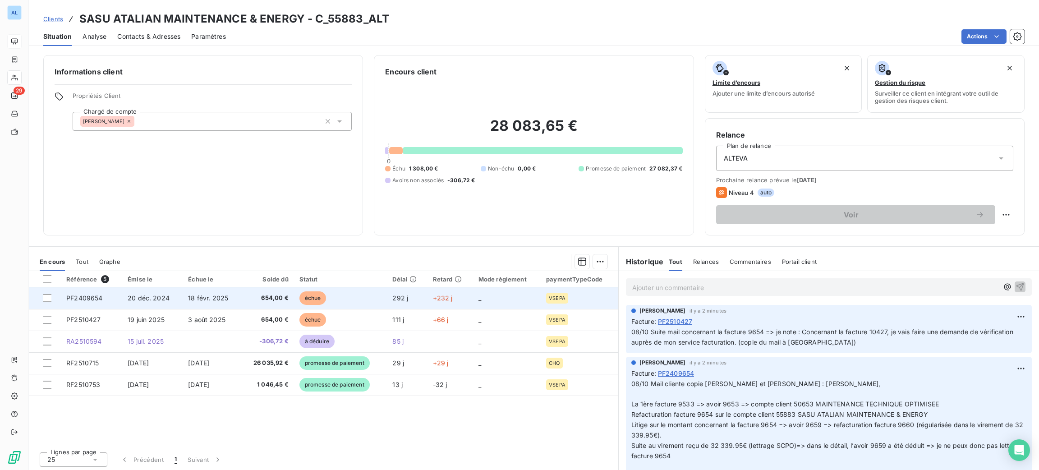
click at [258, 301] on span "654,00 €" at bounding box center [268, 298] width 42 height 9
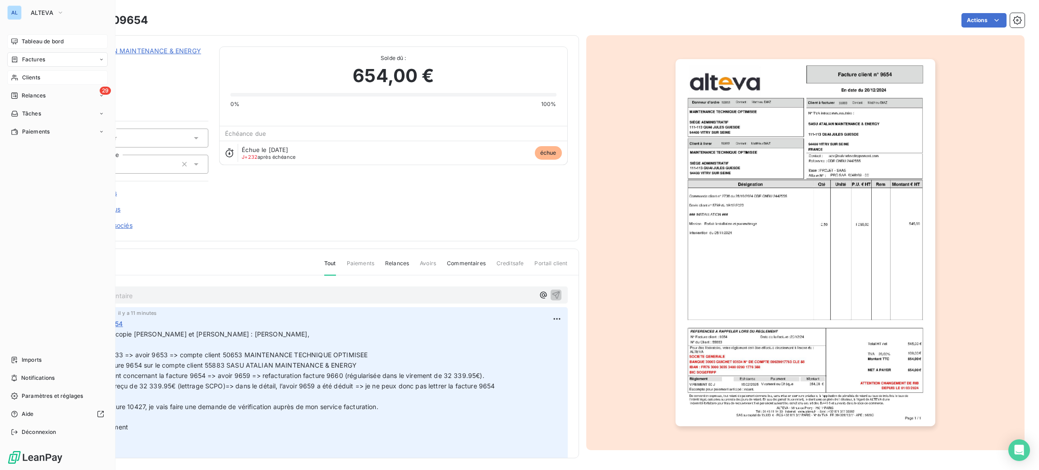
click at [52, 75] on div "Clients" at bounding box center [57, 77] width 101 height 14
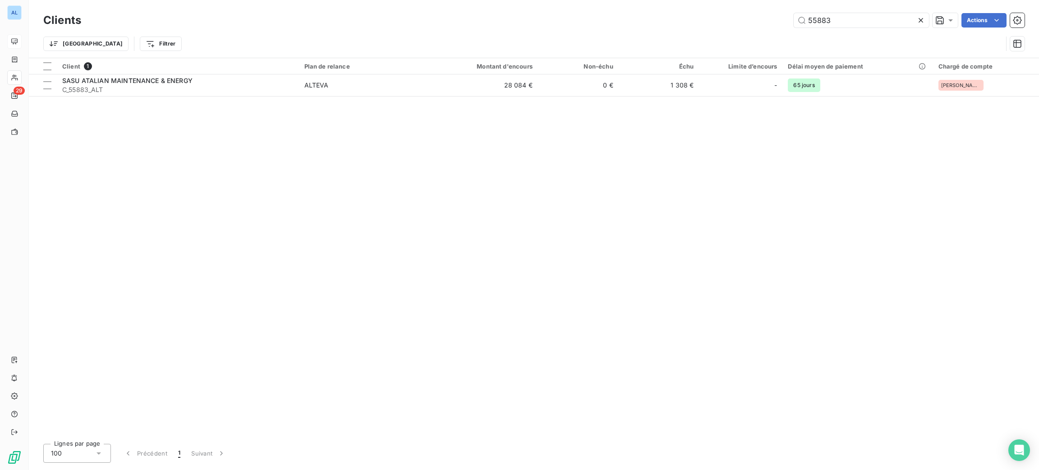
drag, startPoint x: 841, startPoint y: 18, endPoint x: 735, endPoint y: 14, distance: 106.0
click at [740, 18] on div "55883 Actions" at bounding box center [558, 20] width 933 height 14
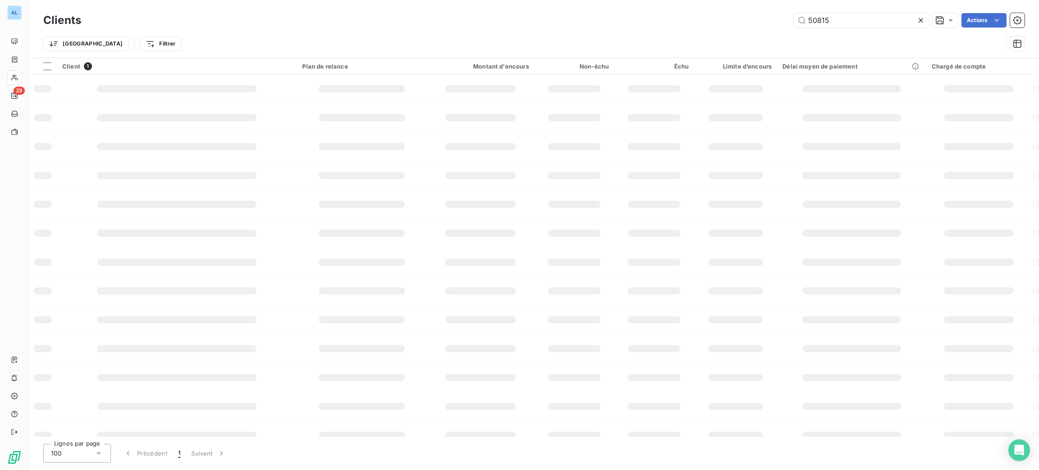
type input "50815"
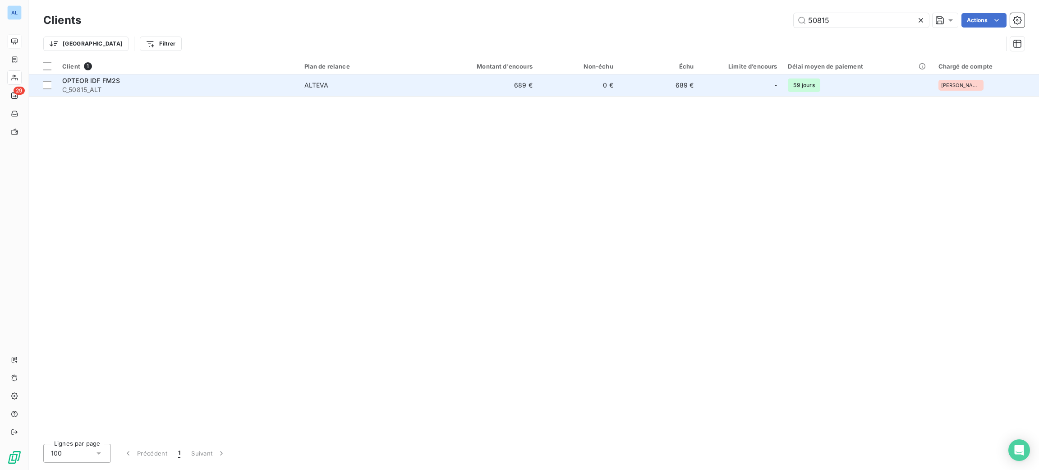
click at [286, 85] on span "C_50815_ALT" at bounding box center [177, 89] width 231 height 9
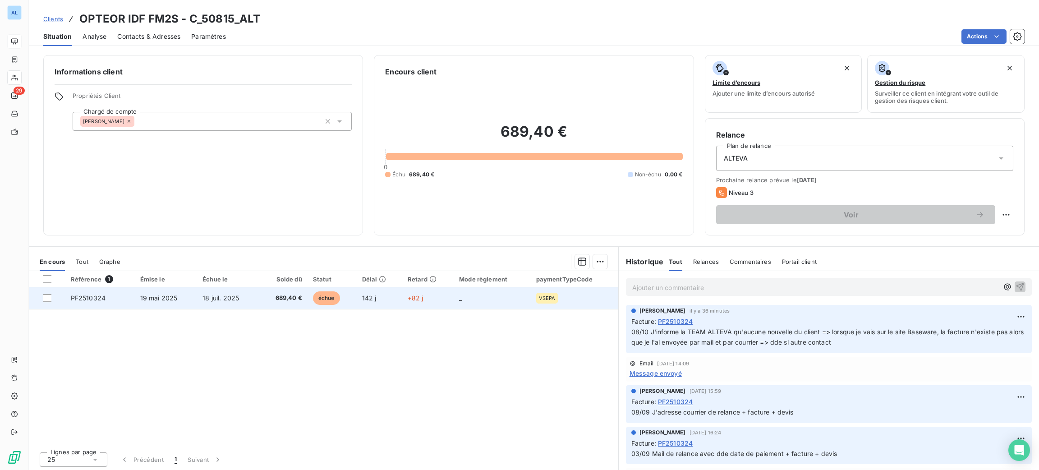
click at [297, 296] on span "689,40 €" at bounding box center [283, 298] width 38 height 9
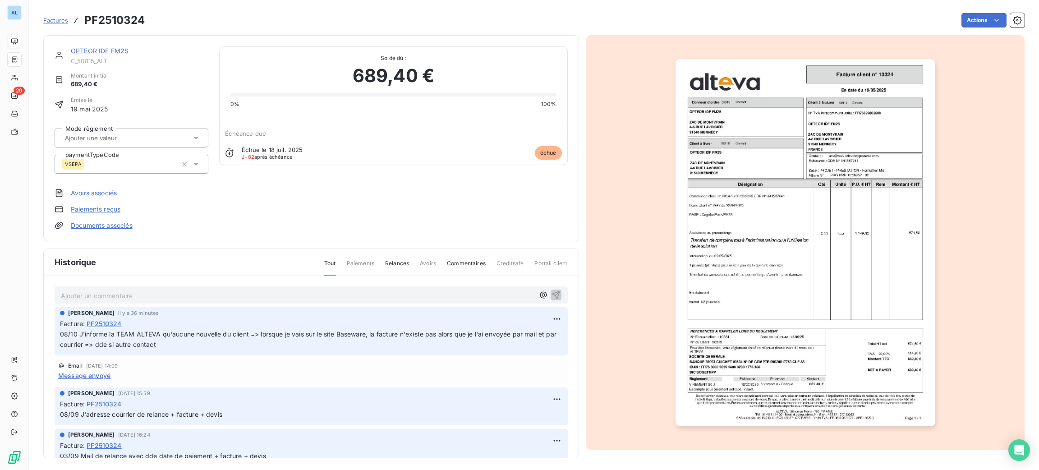
click at [213, 294] on p "Ajouter un commentaire ﻿" at bounding box center [297, 295] width 473 height 11
click at [299, 291] on p "Ajouter un commentaire ﻿" at bounding box center [297, 295] width 473 height 11
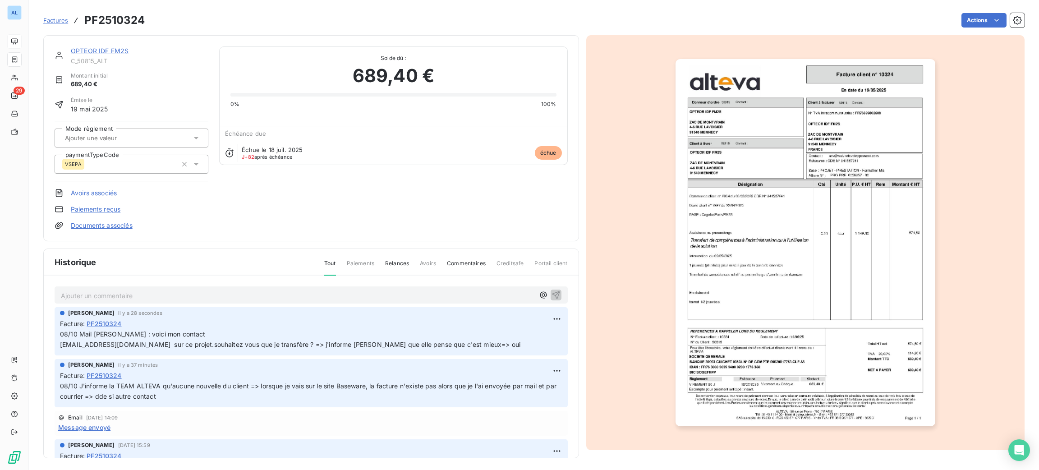
click at [338, 294] on p "Ajouter un commentaire ﻿" at bounding box center [297, 295] width 473 height 11
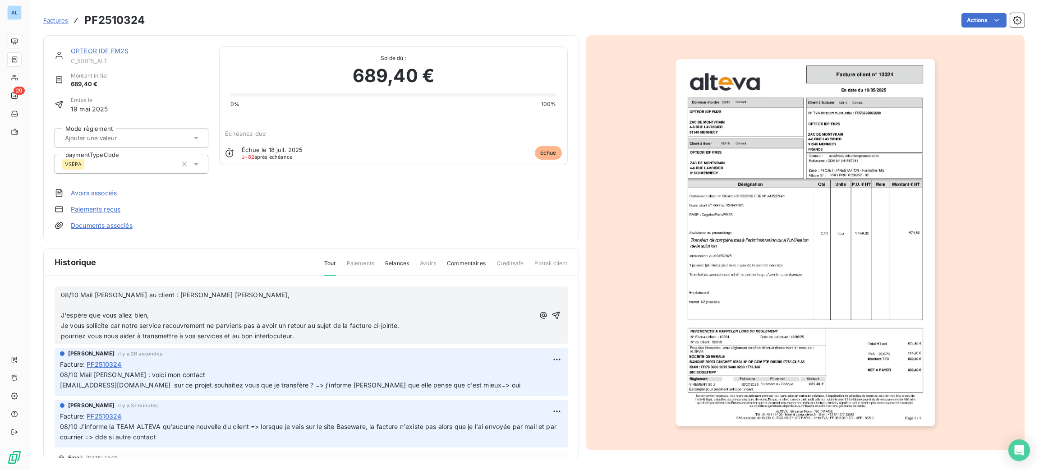
click at [283, 321] on p "Je vous sollicite car notre service recouvrement ne parviens pas à avoir un ret…" at bounding box center [297, 326] width 473 height 10
click at [281, 308] on p "﻿" at bounding box center [297, 305] width 473 height 10
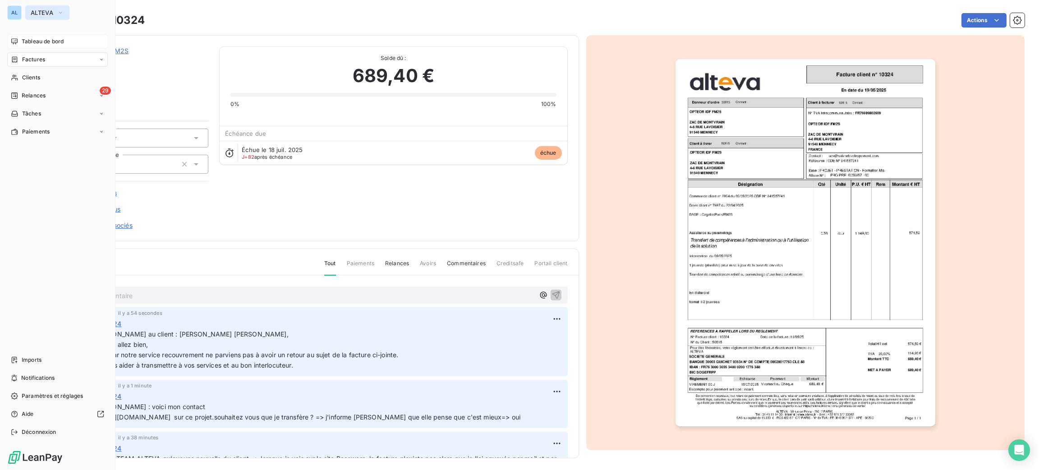
drag, startPoint x: 34, startPoint y: 8, endPoint x: 48, endPoint y: 18, distance: 17.1
click at [35, 9] on span "ALTEVA" at bounding box center [42, 12] width 23 height 7
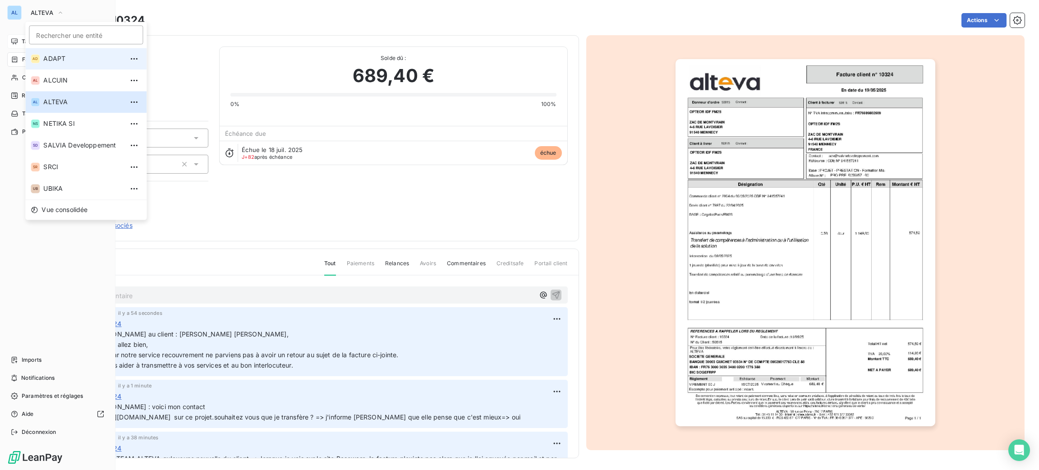
click at [92, 53] on li "AD ADAPT" at bounding box center [85, 59] width 121 height 22
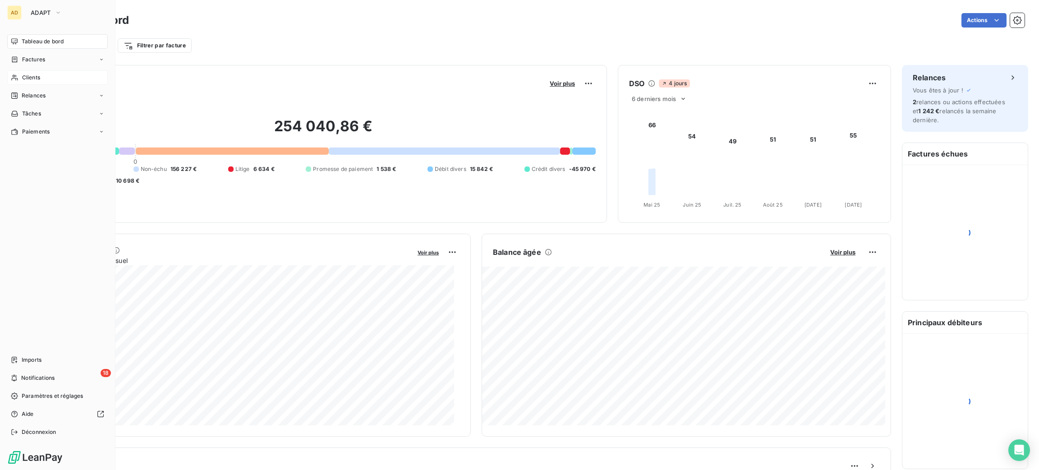
click at [48, 71] on div "Clients" at bounding box center [57, 77] width 101 height 14
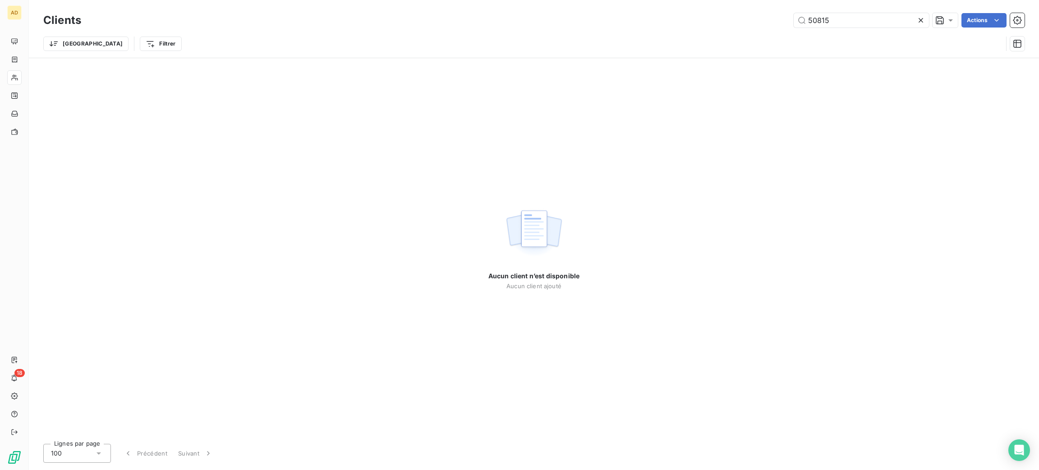
drag, startPoint x: 840, startPoint y: 25, endPoint x: 772, endPoint y: 7, distance: 70.0
click at [815, 21] on input "50815" at bounding box center [861, 20] width 135 height 14
drag, startPoint x: 891, startPoint y: 24, endPoint x: 643, endPoint y: -9, distance: 250.7
click at [643, 0] on html "AD 18 Clients 50imerca Actions Trier Filtrer Aucun client n’est disponible Aucu…" at bounding box center [519, 235] width 1039 height 470
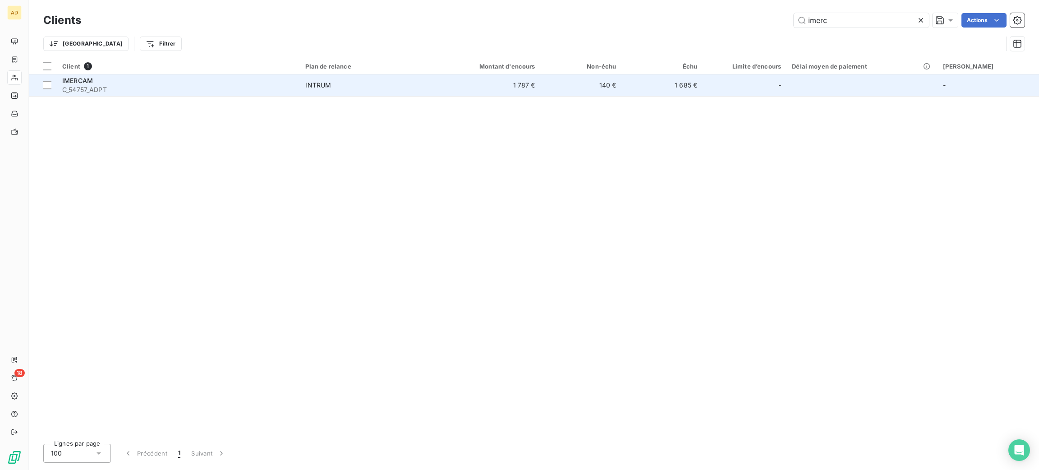
type input "imerc"
click at [142, 91] on span "C_54757_ADPT" at bounding box center [178, 89] width 232 height 9
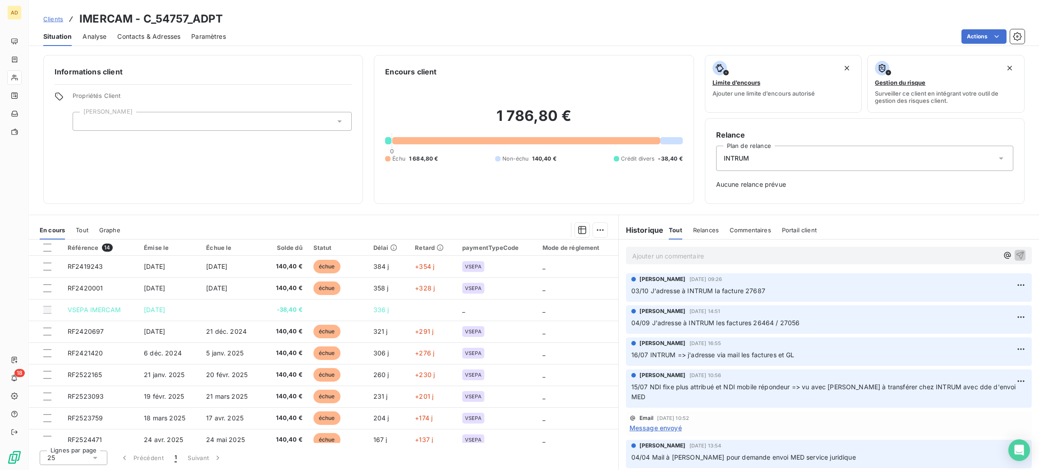
click at [702, 253] on p "Ajouter un commentaire ﻿" at bounding box center [815, 255] width 366 height 11
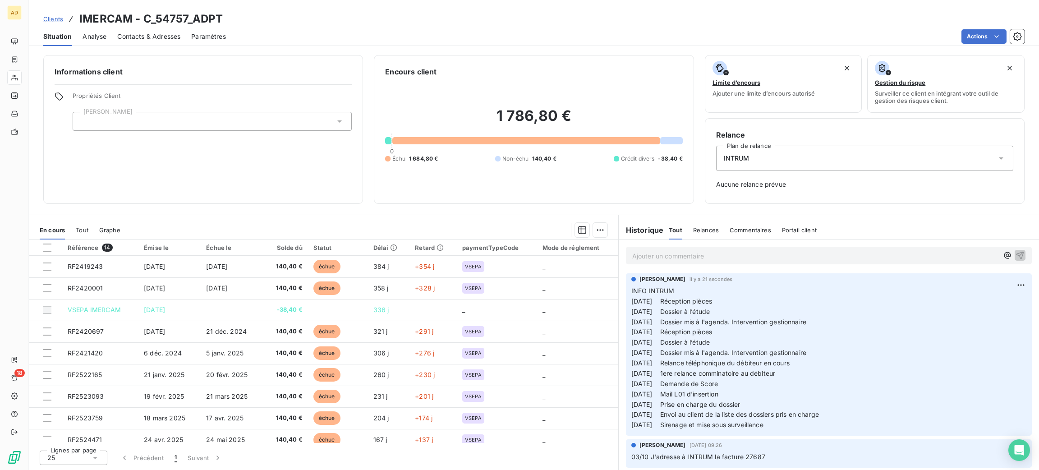
scroll to position [68, 0]
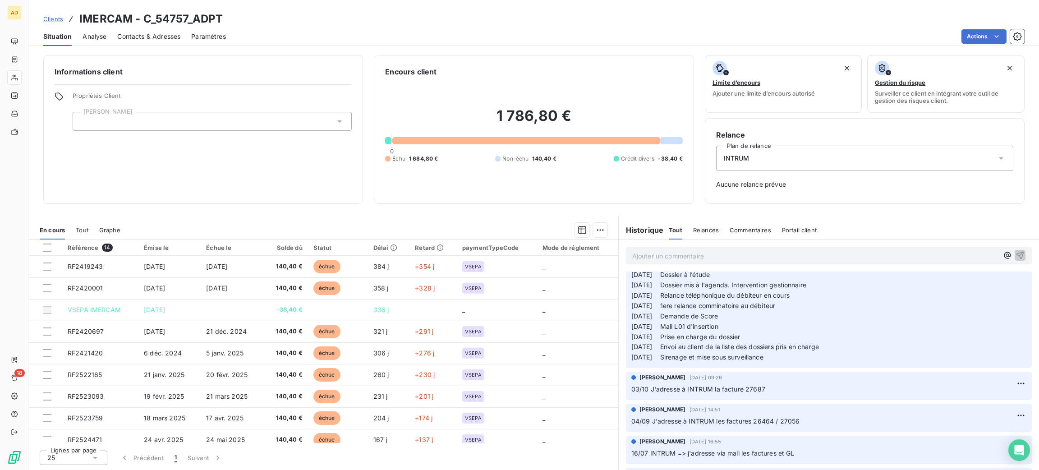
click at [651, 262] on p "Ajouter un commentaire ﻿" at bounding box center [815, 255] width 366 height 11
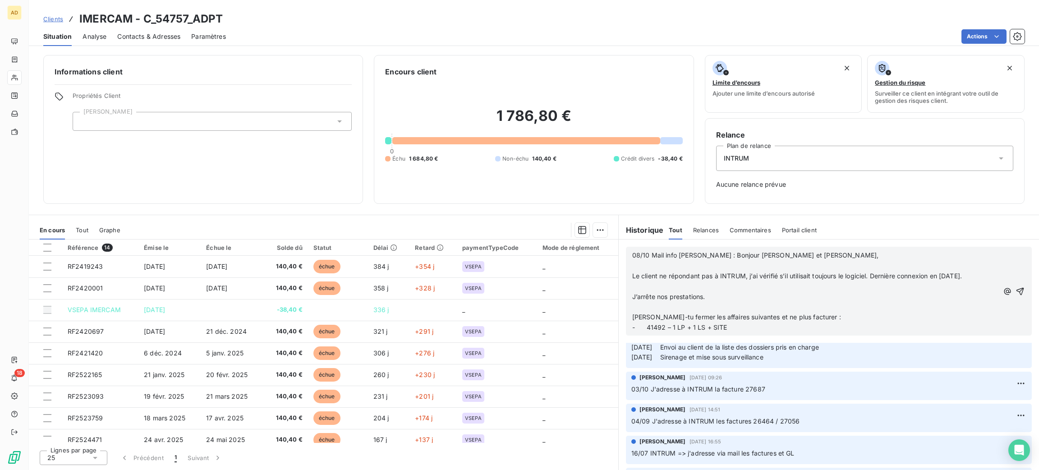
click at [663, 288] on p "﻿" at bounding box center [815, 286] width 366 height 10
click at [671, 265] on p "﻿" at bounding box center [815, 266] width 366 height 10
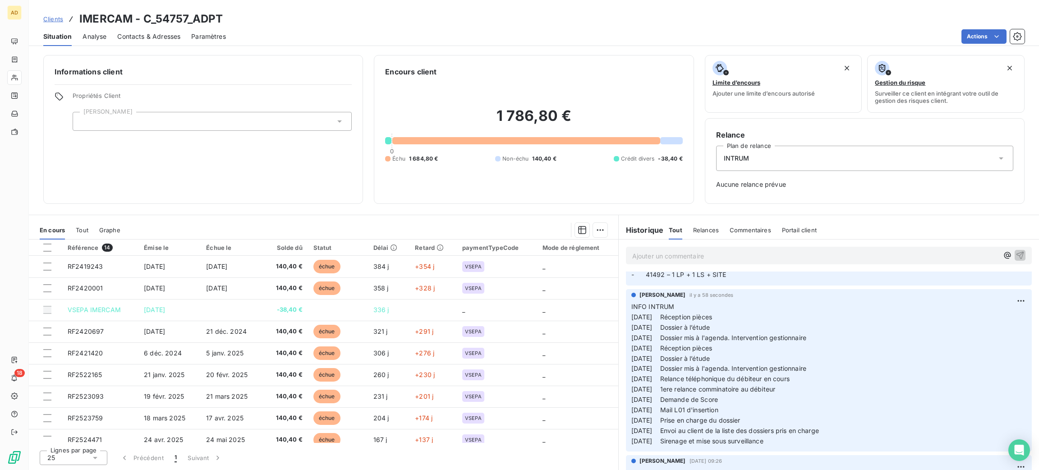
scroll to position [151, 0]
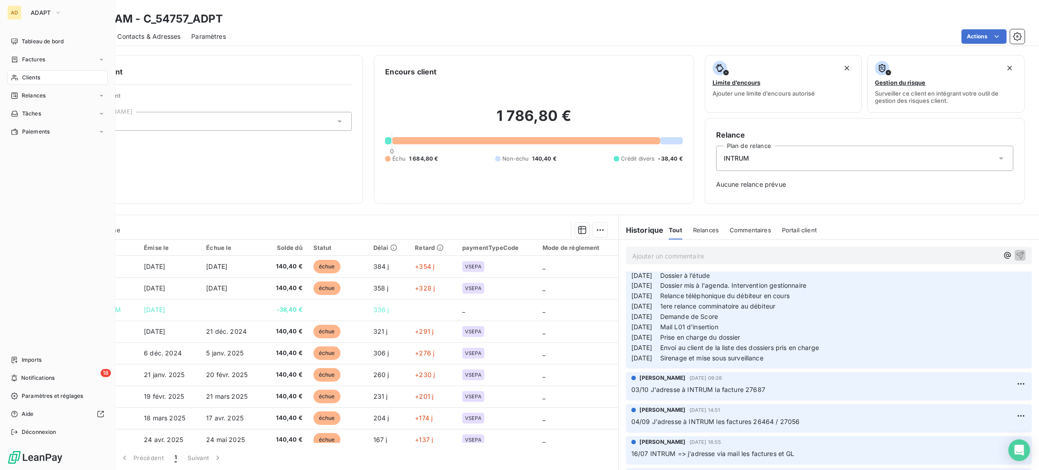
click at [67, 78] on div "Clients" at bounding box center [57, 77] width 101 height 14
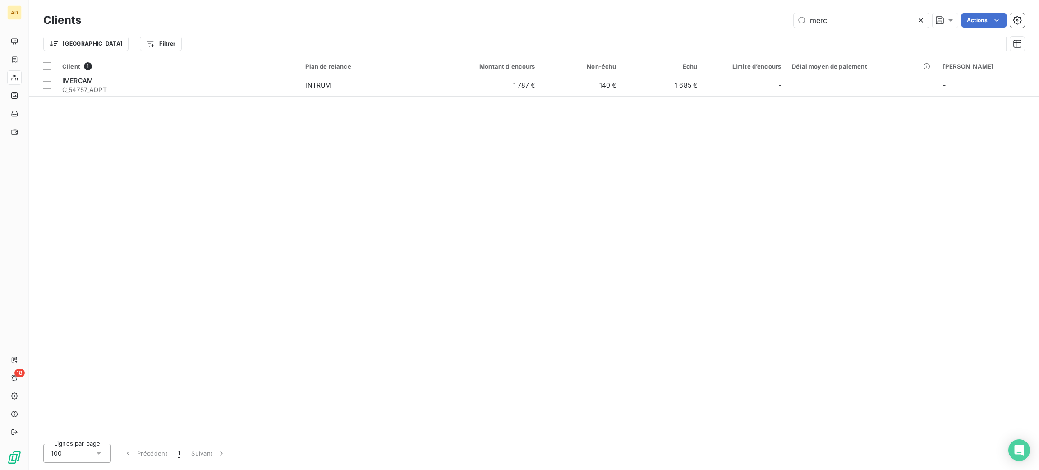
drag, startPoint x: 893, startPoint y: 24, endPoint x: 715, endPoint y: 0, distance: 180.2
click at [751, 16] on div "imerc Actions" at bounding box center [558, 20] width 933 height 14
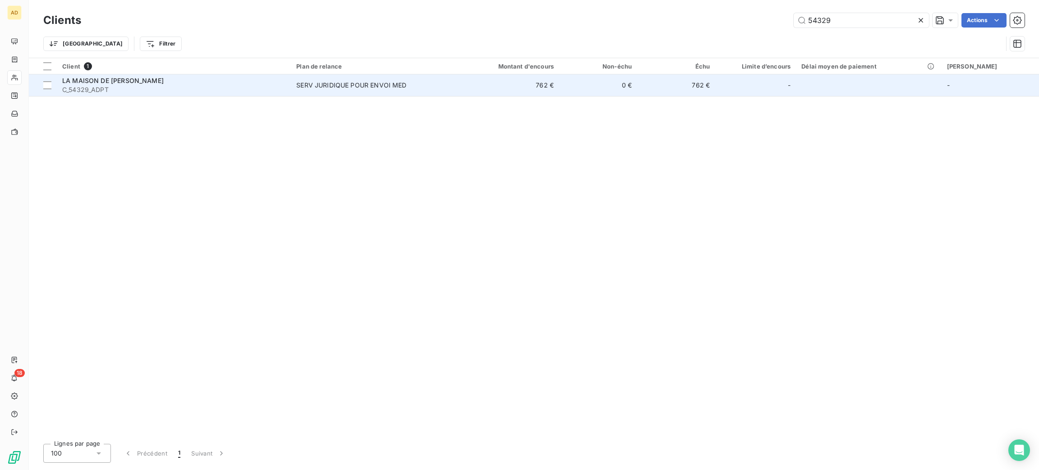
type input "54329"
click at [186, 84] on div "LA MAISON DE [PERSON_NAME]" at bounding box center [173, 80] width 223 height 9
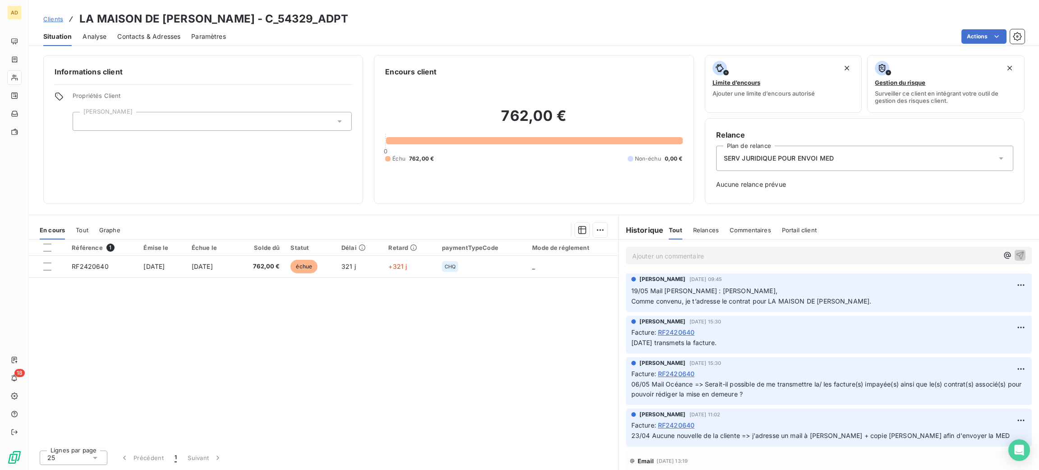
click at [723, 261] on p "Ajouter un commentaire ﻿" at bounding box center [815, 255] width 366 height 11
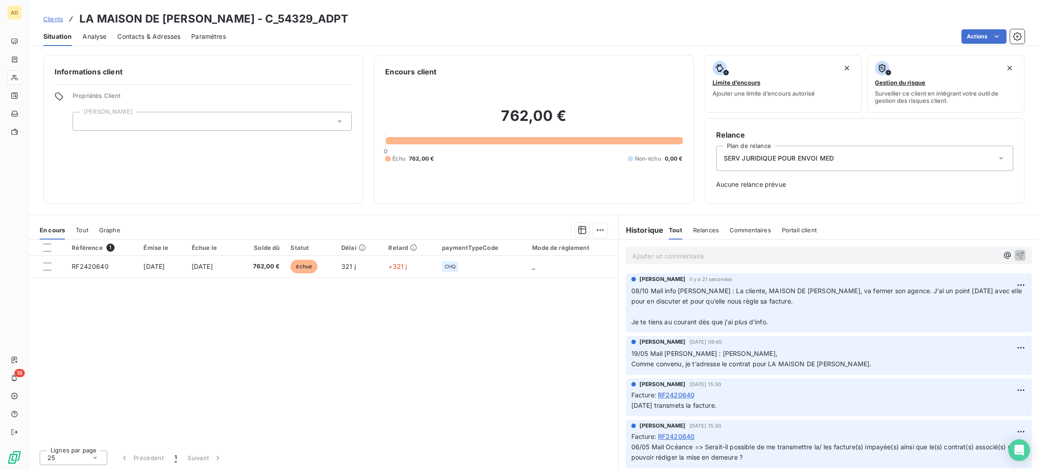
click at [771, 169] on div "SERV JURIDIQUE POUR ENVOI MED" at bounding box center [864, 158] width 297 height 25
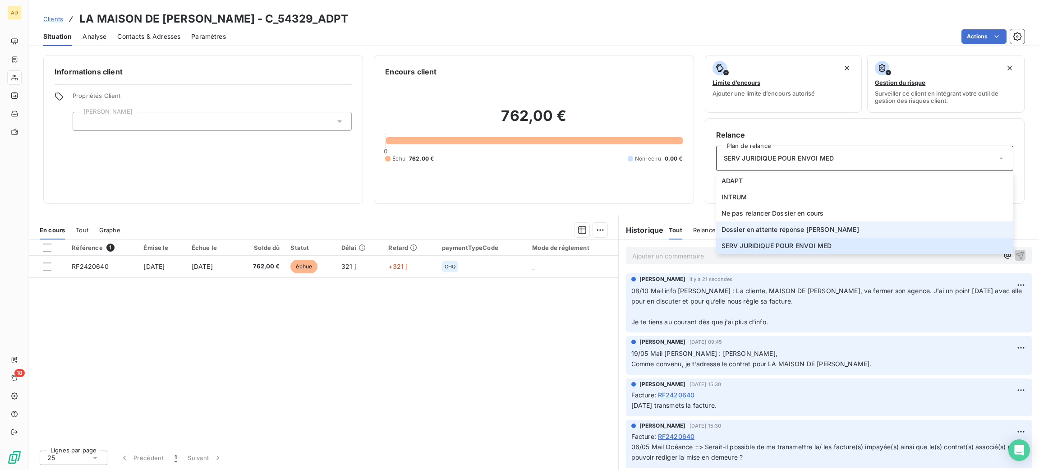
click at [793, 222] on li "Dossier en attente réponse [PERSON_NAME]" at bounding box center [864, 229] width 297 height 16
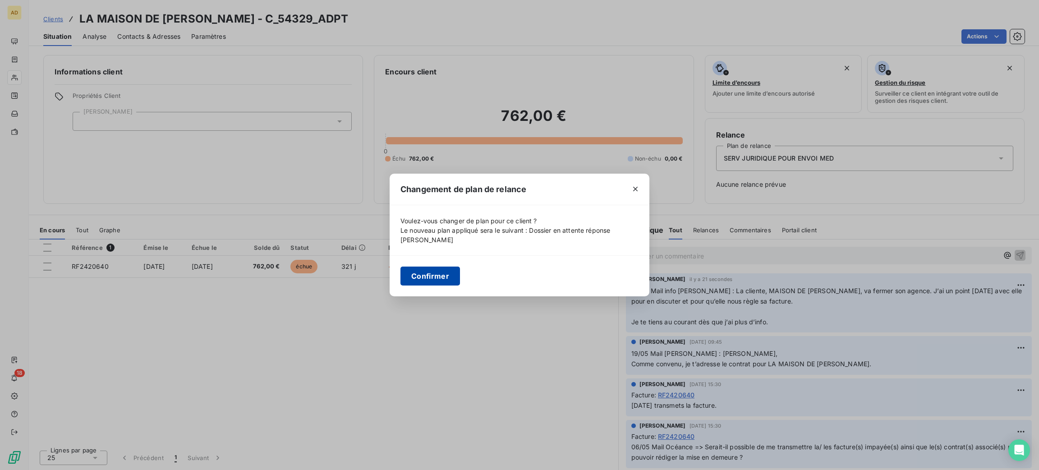
click at [430, 269] on button "Confirmer" at bounding box center [430, 276] width 60 height 19
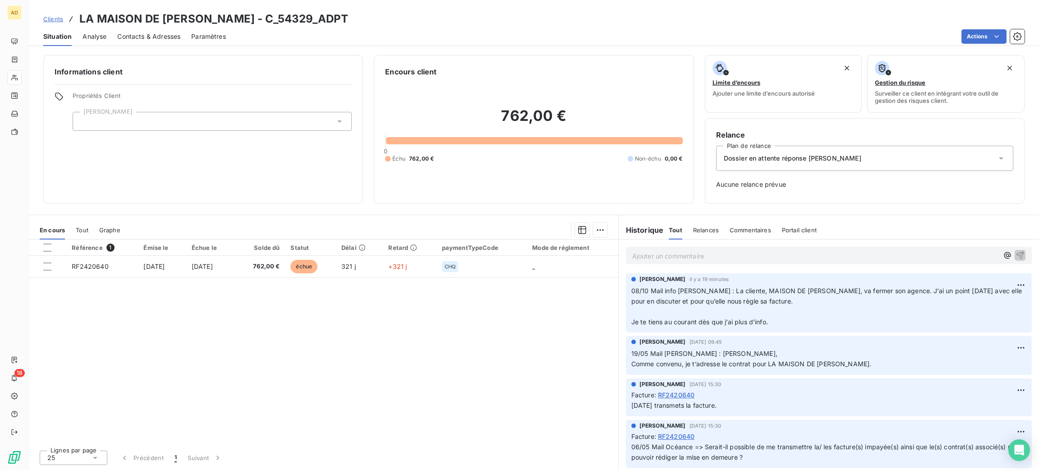
click at [711, 257] on p "Ajouter un commentaire ﻿" at bounding box center [815, 255] width 366 height 11
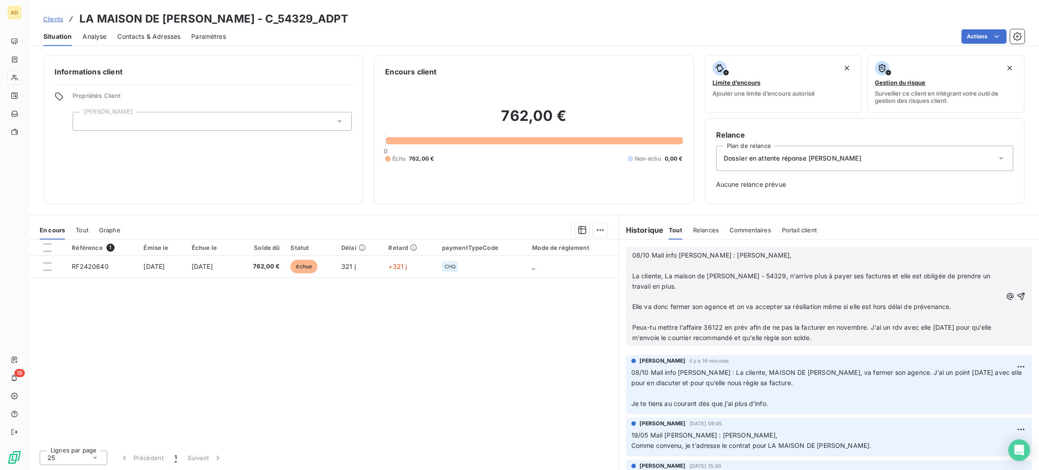
click at [673, 319] on p at bounding box center [817, 317] width 370 height 10
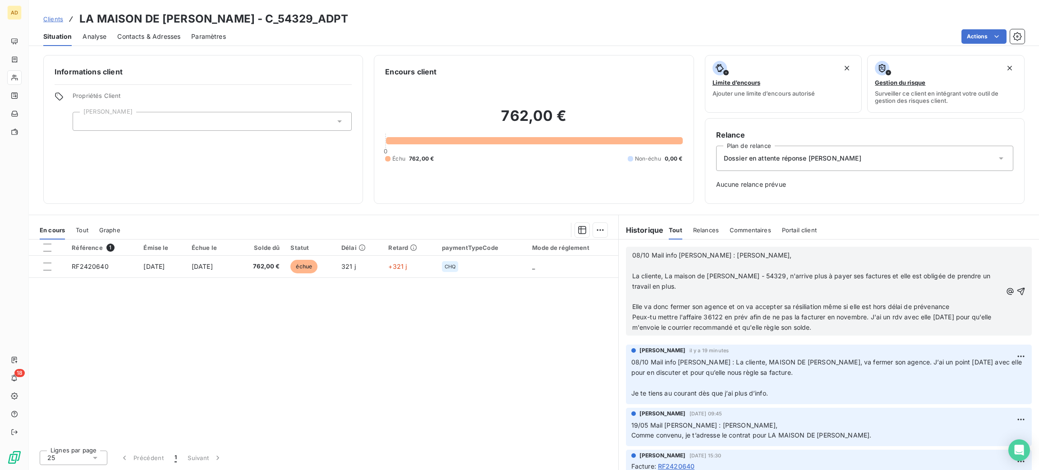
click at [672, 299] on p at bounding box center [817, 297] width 370 height 10
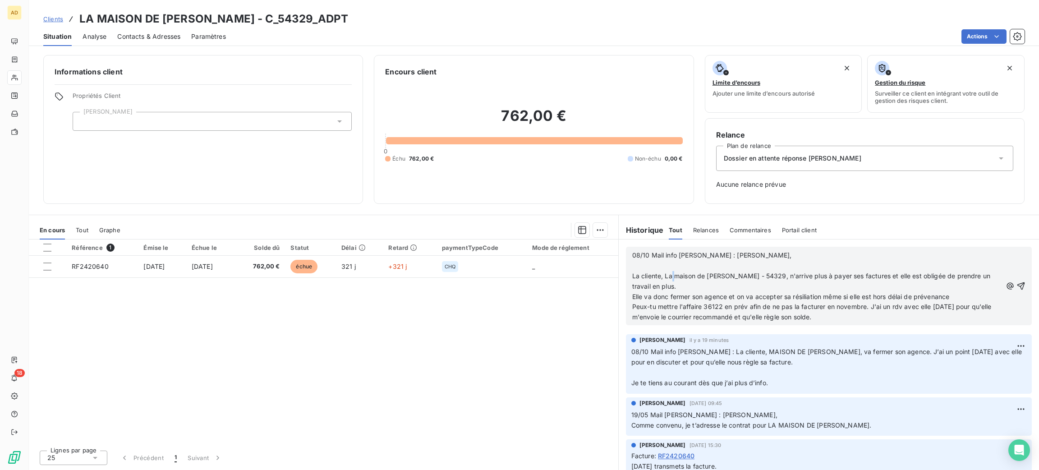
click at [673, 273] on span "La cliente, La maison de [PERSON_NAME] - 54329, n'arrive plus à payer ses factu…" at bounding box center [812, 281] width 360 height 18
click at [673, 270] on p "﻿" at bounding box center [817, 266] width 370 height 10
